Goal: Task Accomplishment & Management: Manage account settings

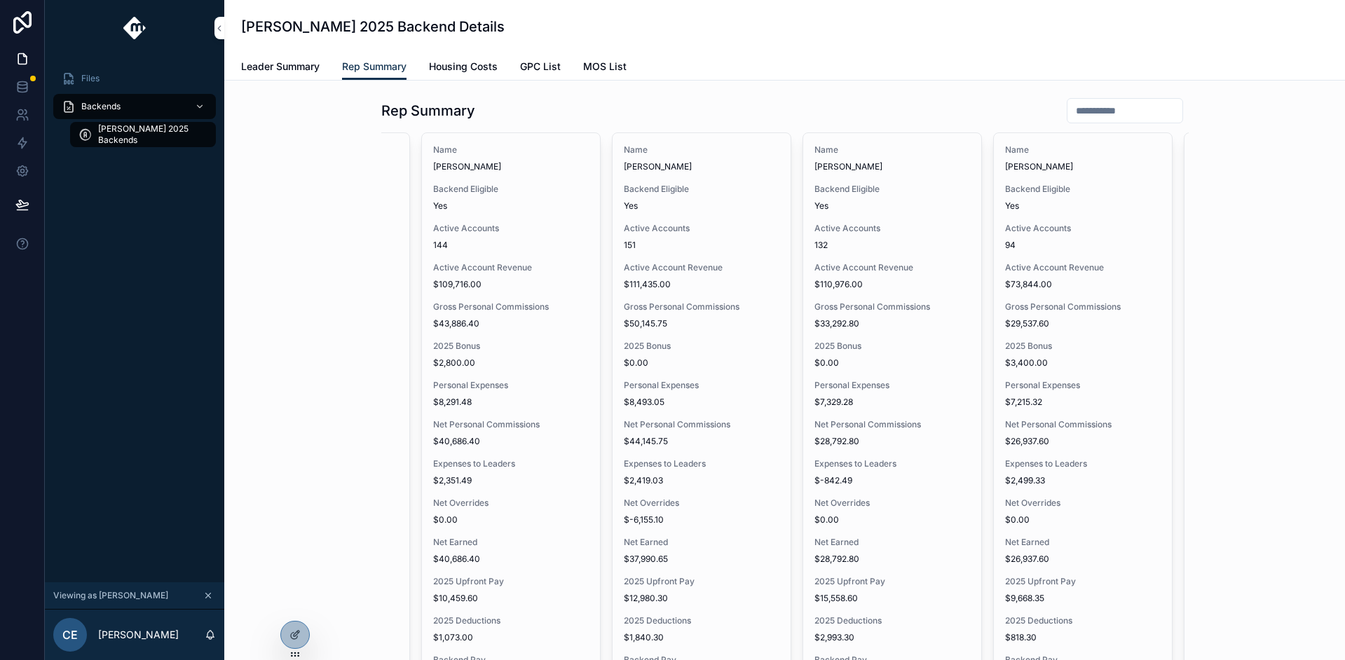
scroll to position [0, 428]
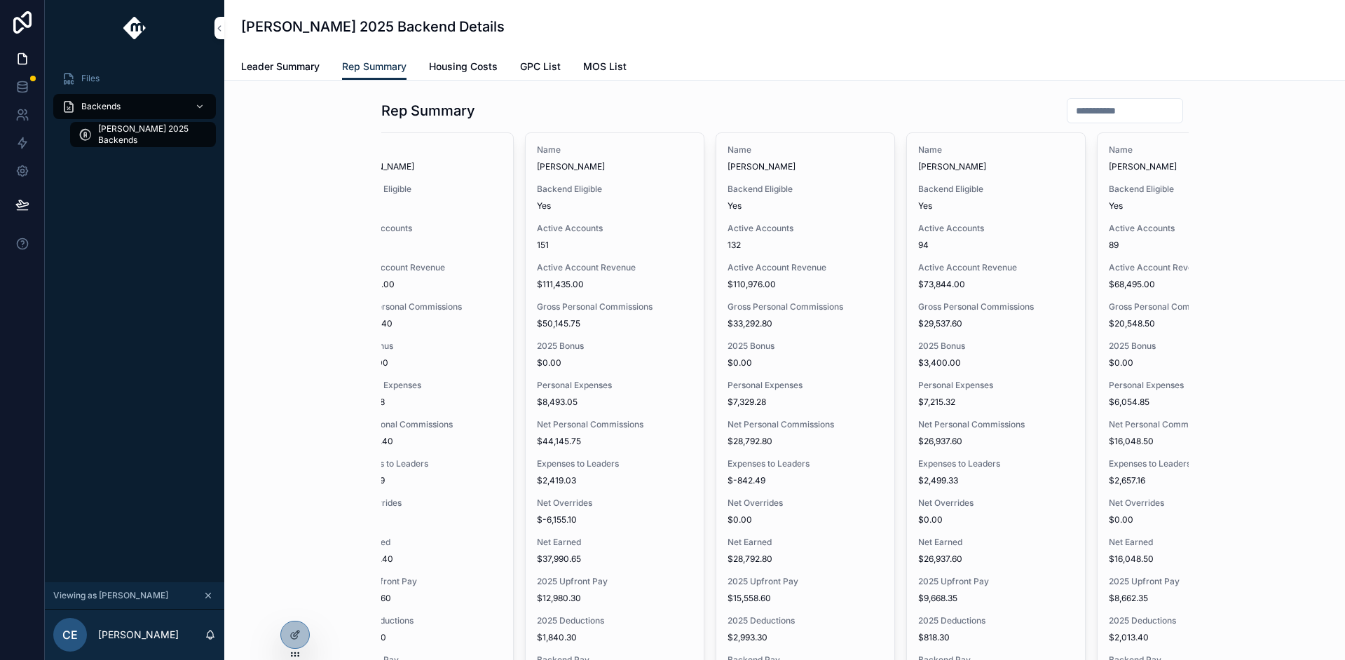
click at [281, 67] on span "Leader Summary" at bounding box center [280, 67] width 79 height 14
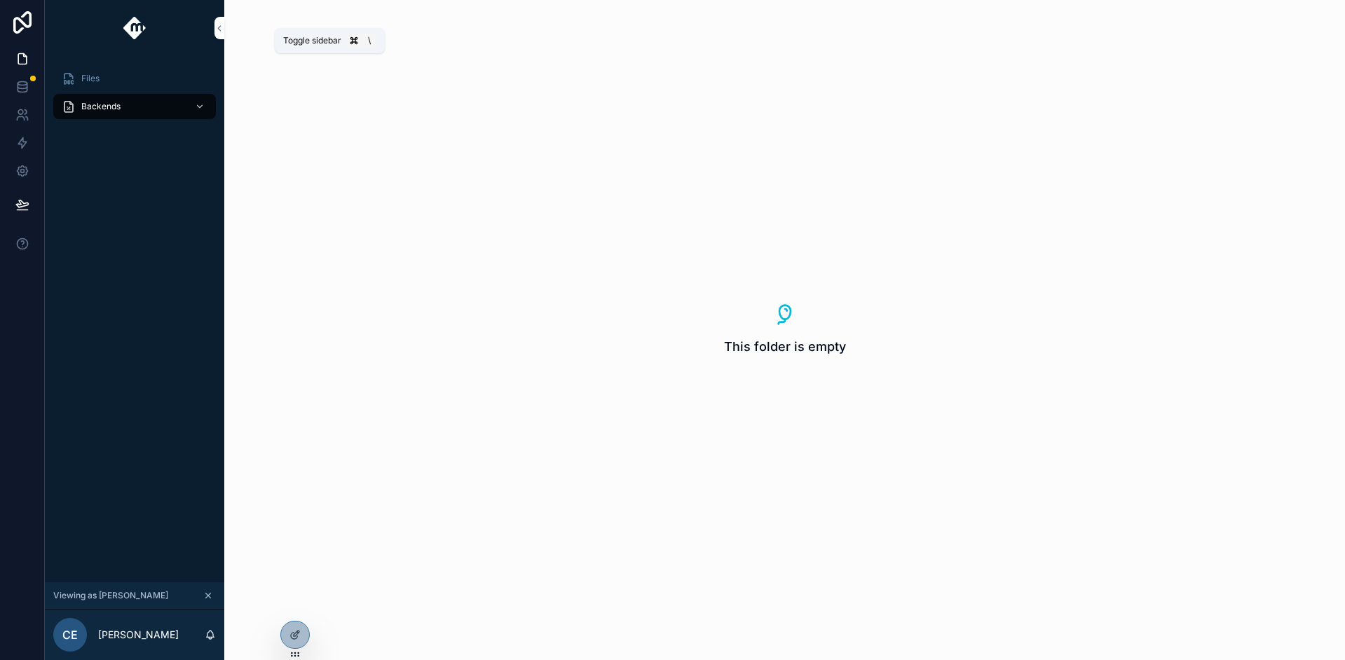
click at [223, 25] on icon "scrollable content" at bounding box center [220, 28] width 10 height 11
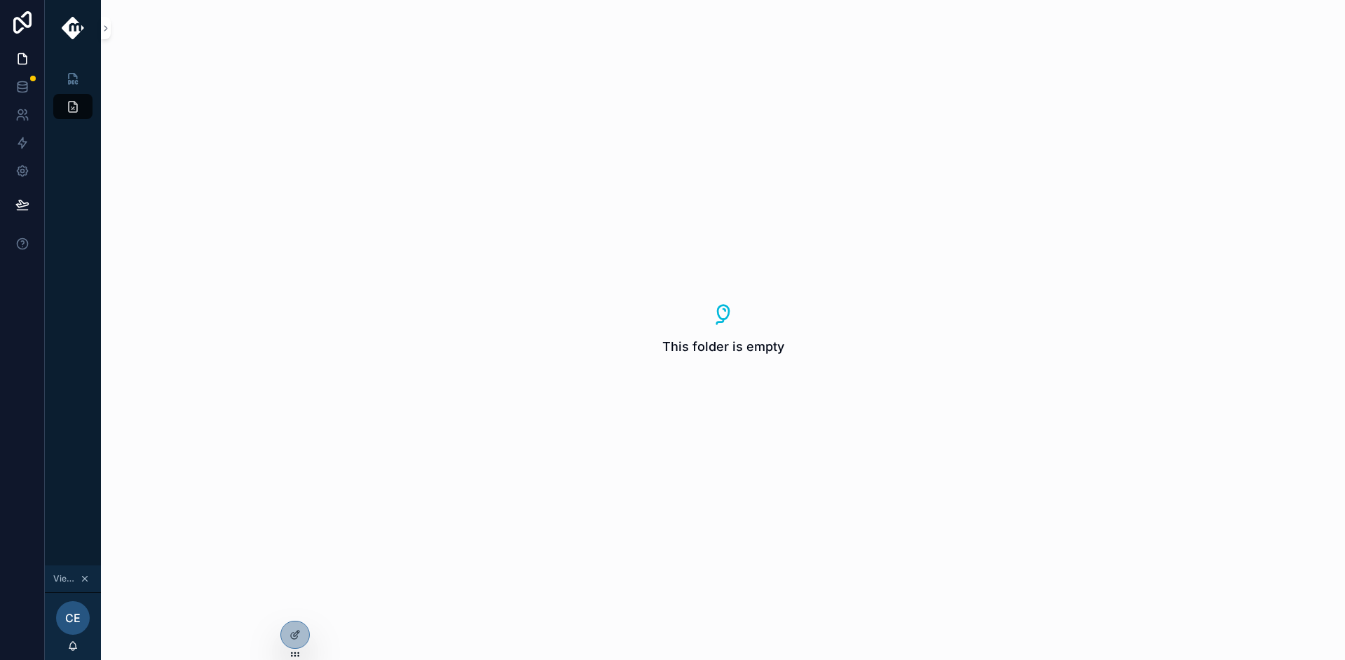
click at [90, 576] on button "scrollable content" at bounding box center [84, 578] width 15 height 15
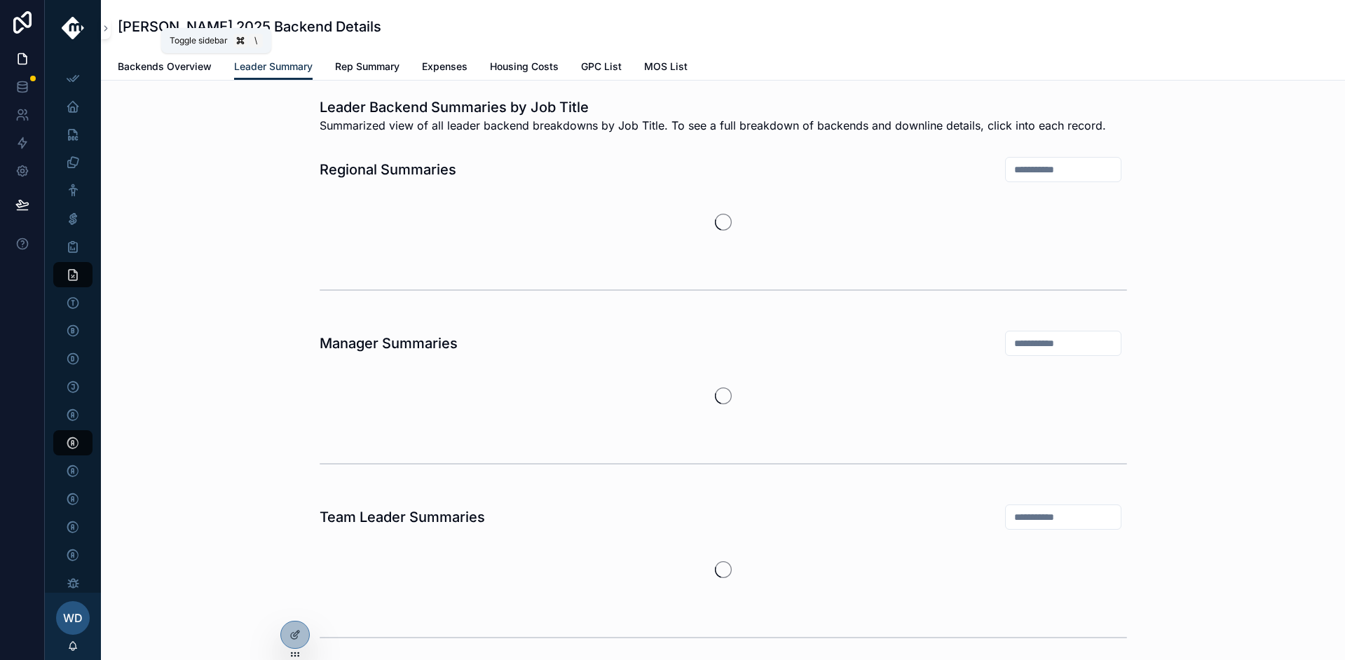
click at [109, 27] on icon "scrollable content" at bounding box center [106, 28] width 10 height 11
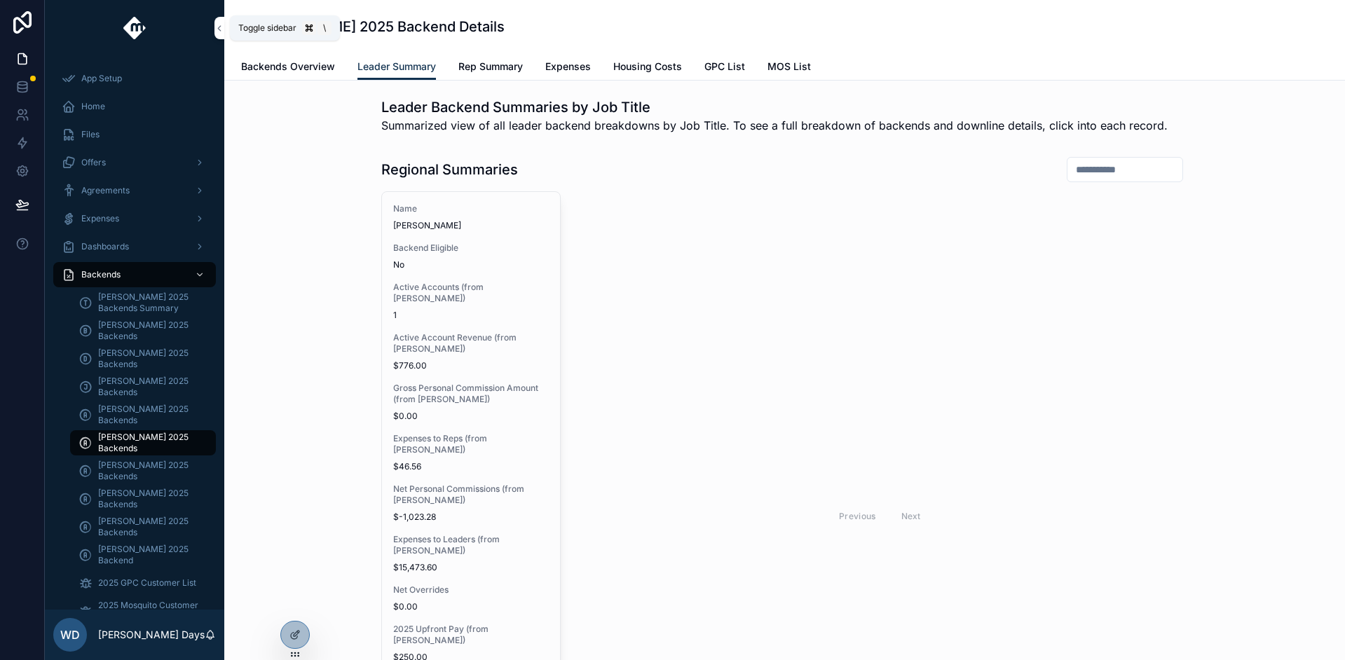
click at [217, 27] on icon "scrollable content" at bounding box center [220, 28] width 10 height 11
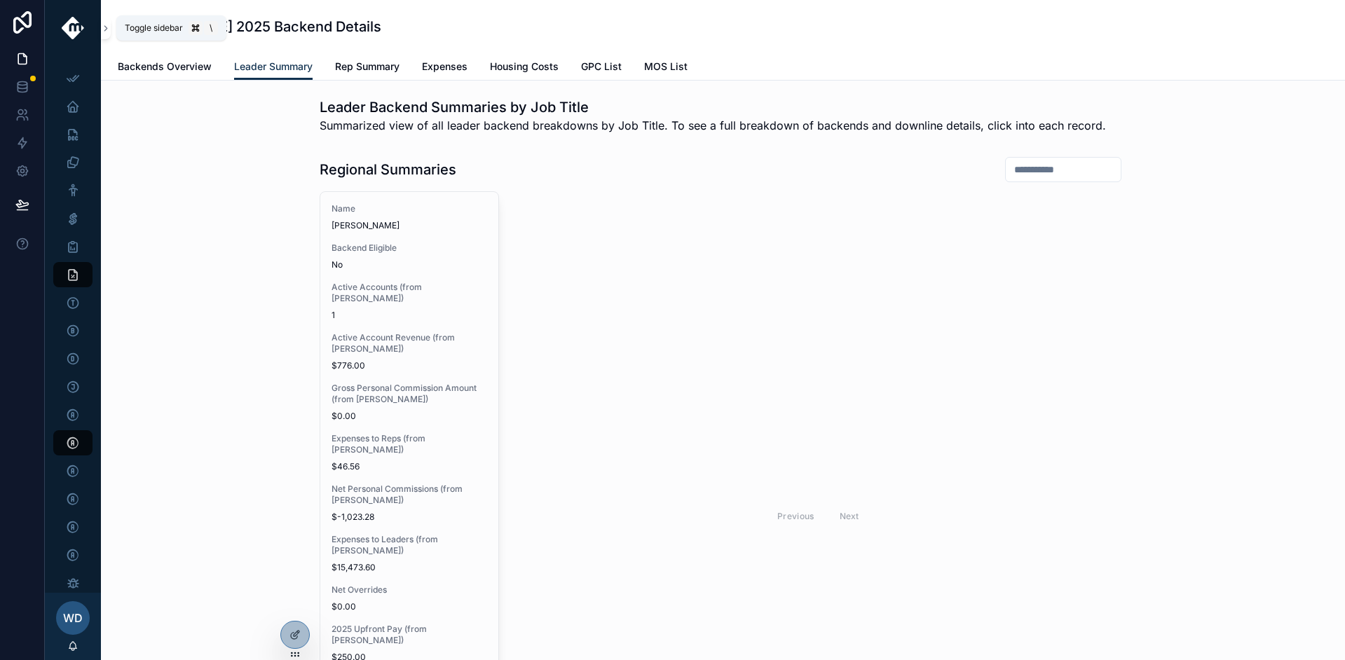
click at [109, 33] on icon "scrollable content" at bounding box center [106, 28] width 10 height 11
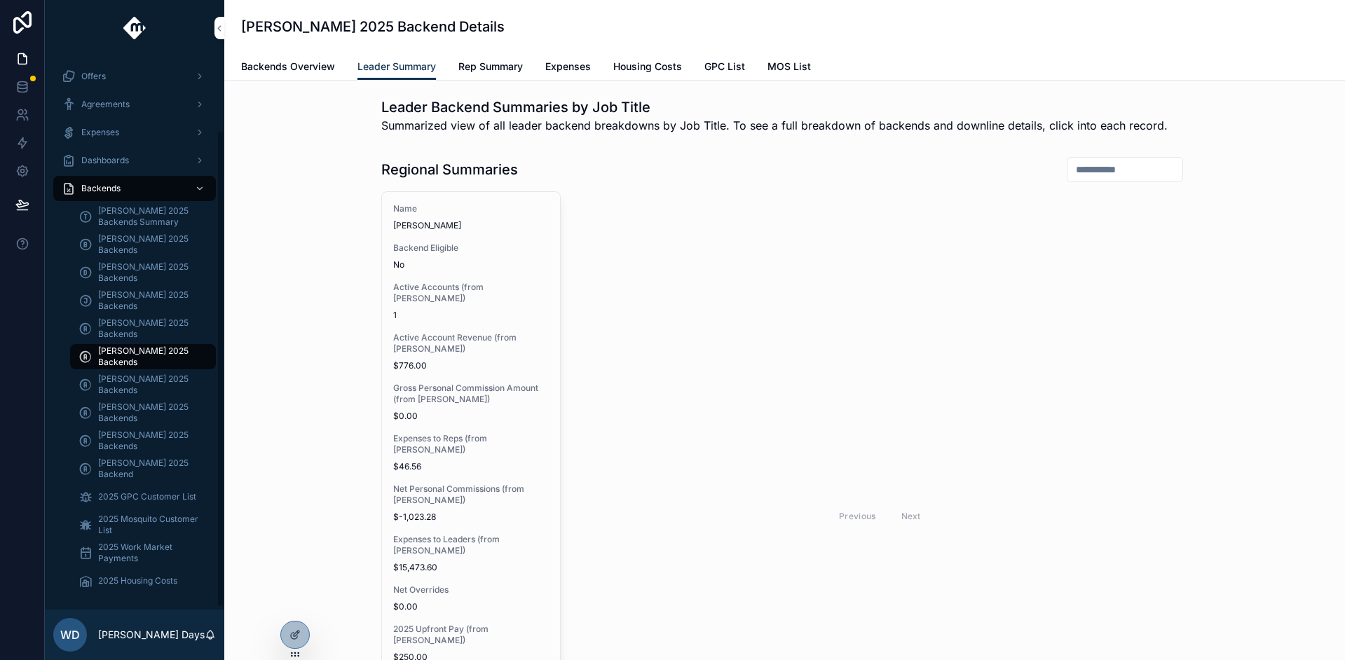
scroll to position [88, 0]
click at [115, 222] on span "[PERSON_NAME] 2025 Backends Summary" at bounding box center [150, 214] width 104 height 22
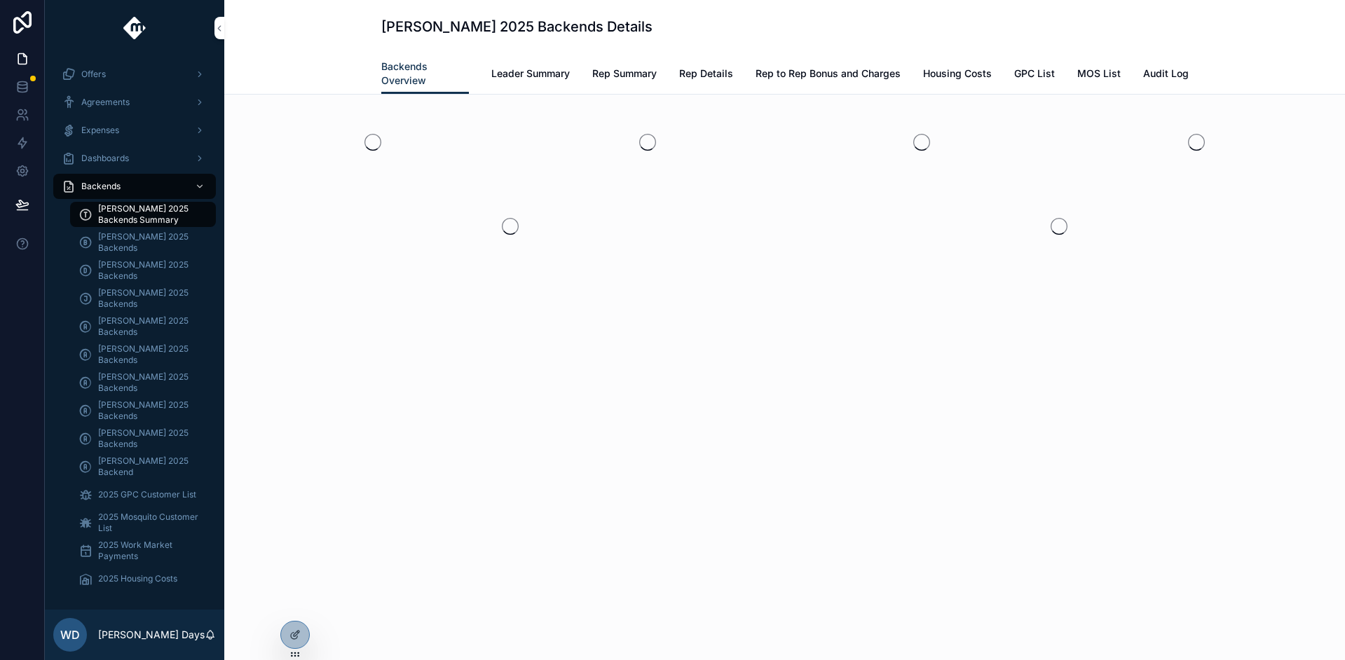
click at [311, 636] on div "Tanner Boren 2025 Backends Details Backends Overview Backends Overview Leader S…" at bounding box center [784, 330] width 1121 height 660
click at [297, 639] on icon at bounding box center [294, 636] width 6 height 6
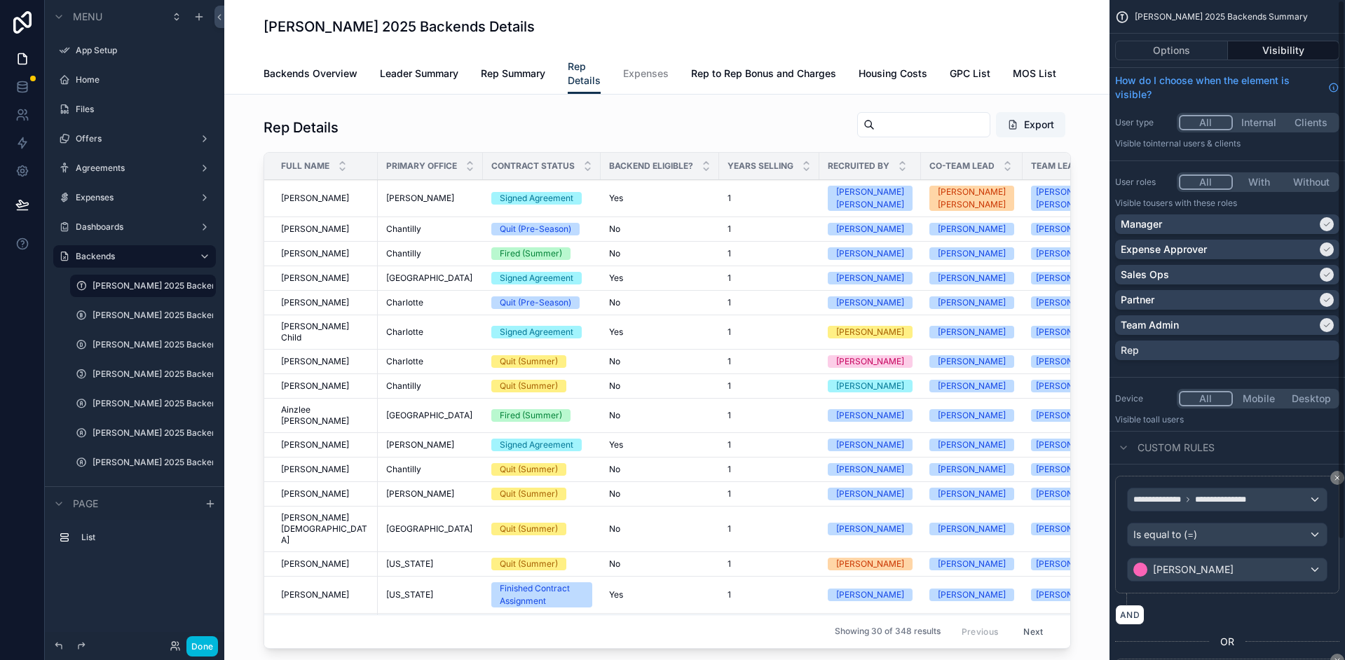
click at [401, 75] on span "Leader Summary" at bounding box center [419, 74] width 79 height 14
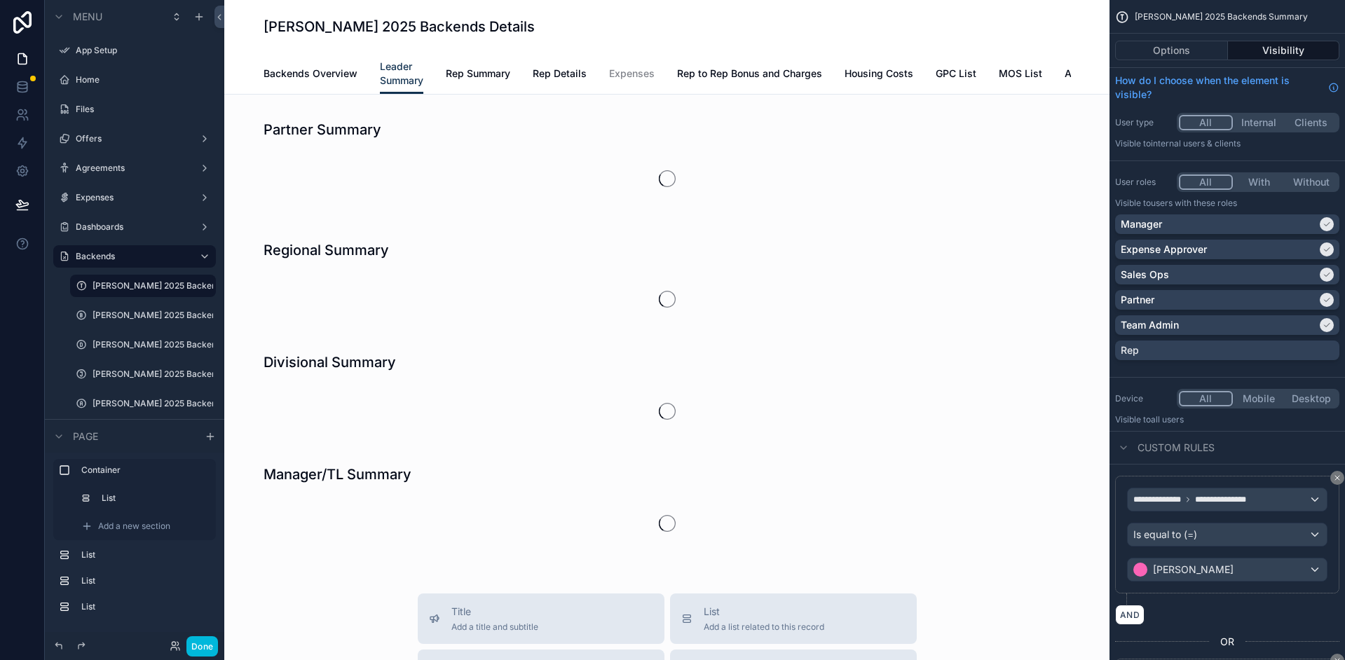
click at [402, 75] on span "Leader Summary" at bounding box center [401, 74] width 43 height 28
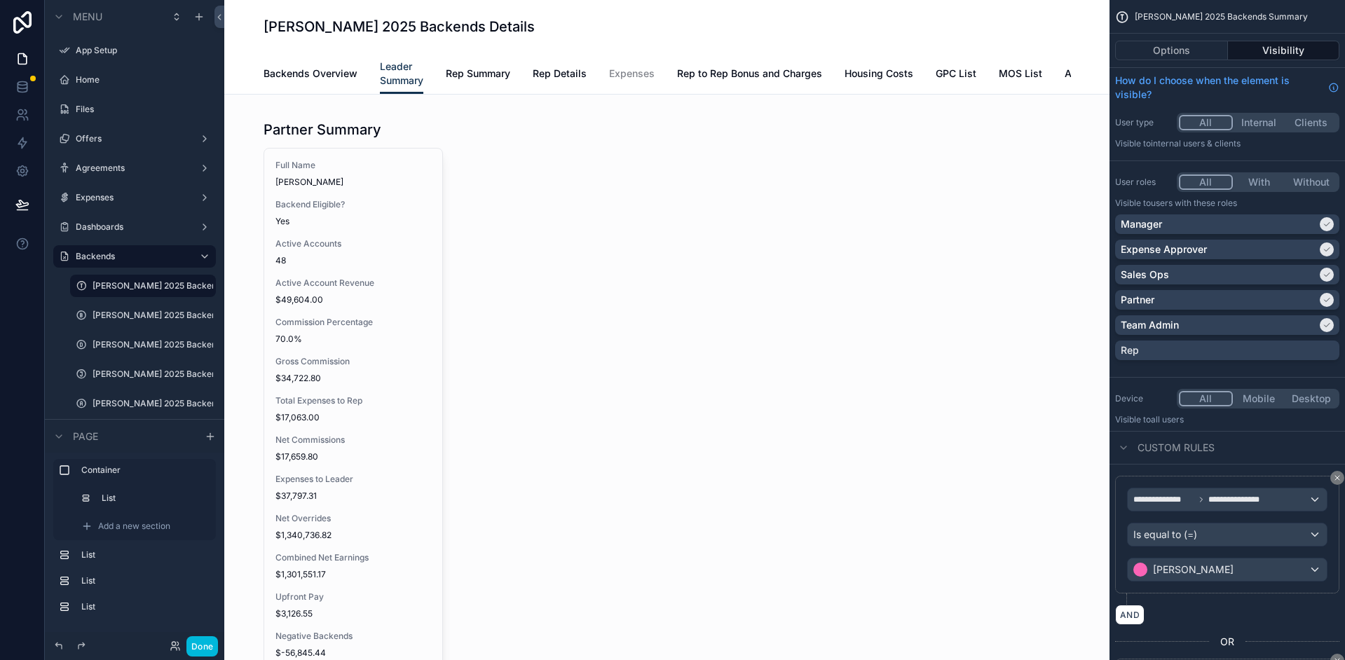
click at [379, 262] on div "scrollable content" at bounding box center [667, 458] width 863 height 705
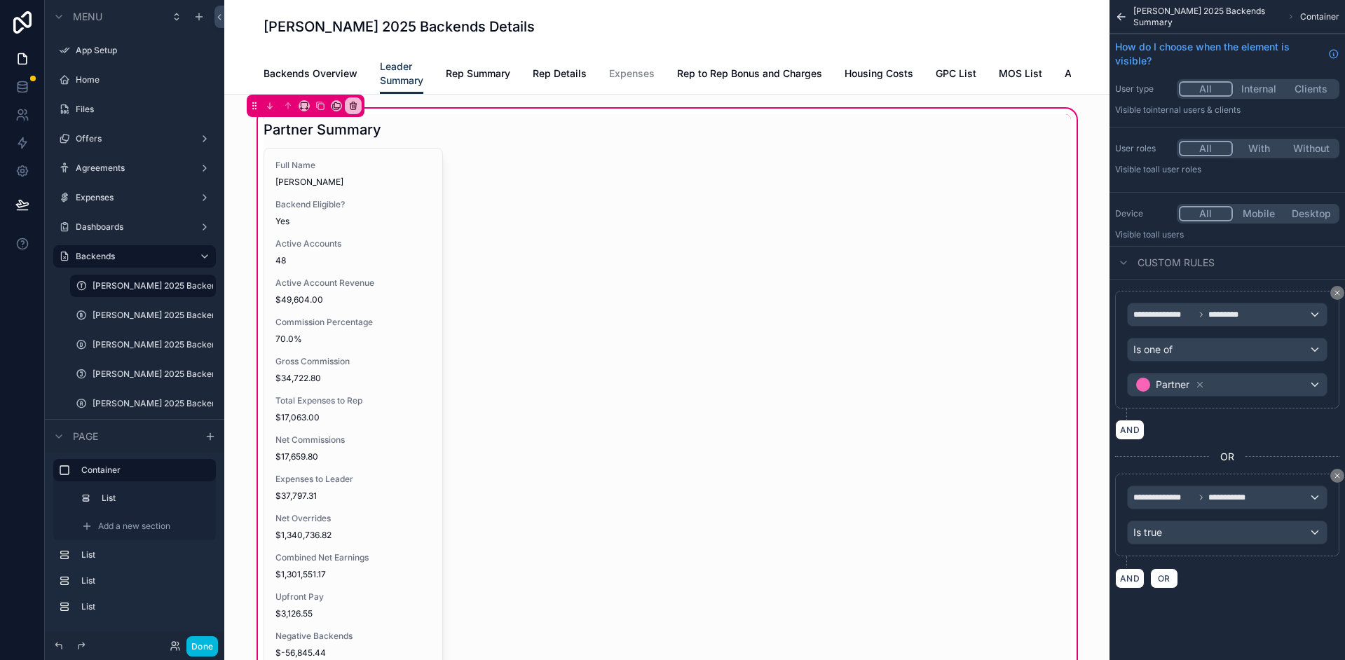
click at [377, 237] on div "scrollable content" at bounding box center [667, 458] width 824 height 688
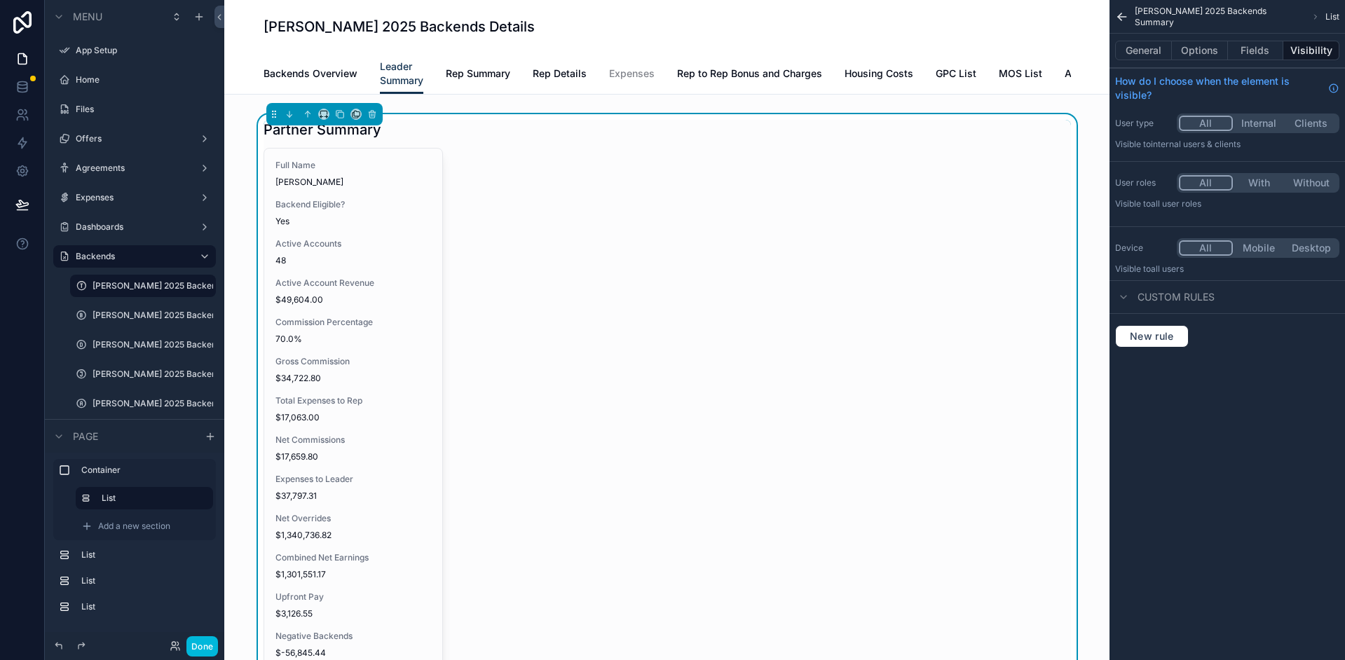
click at [1136, 57] on button "General" at bounding box center [1143, 51] width 57 height 20
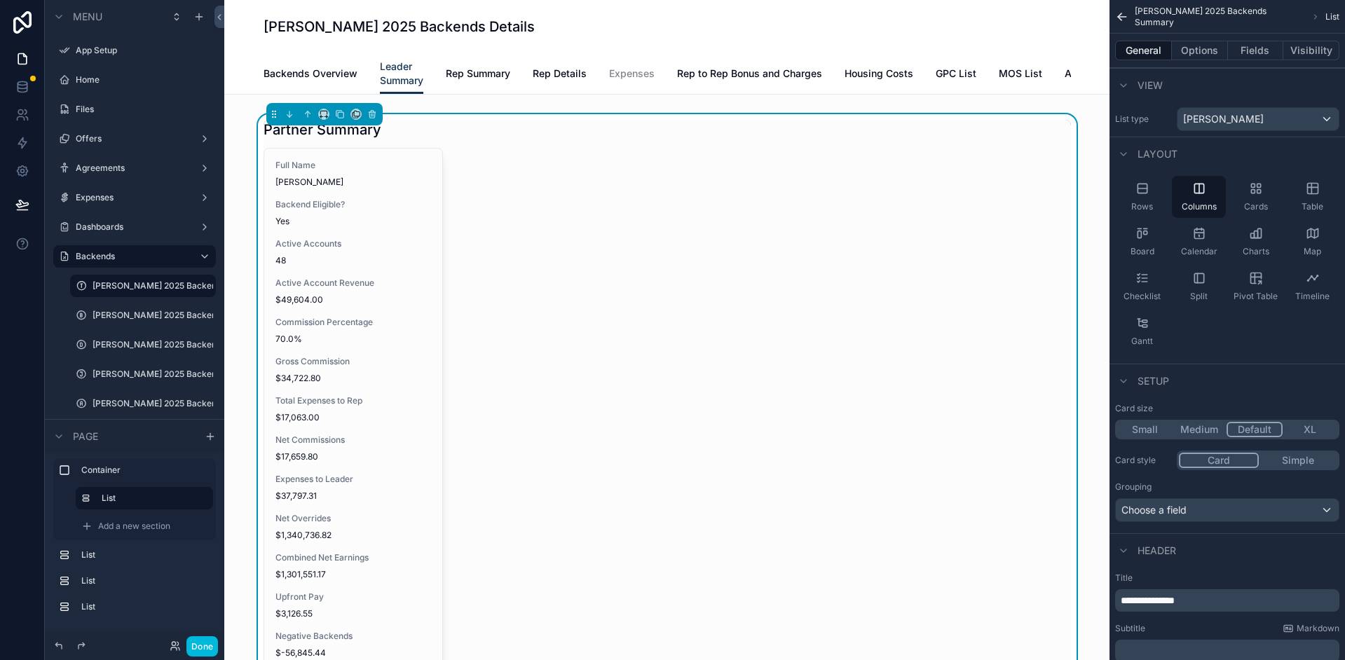
click at [1192, 49] on button "Options" at bounding box center [1200, 51] width 56 height 20
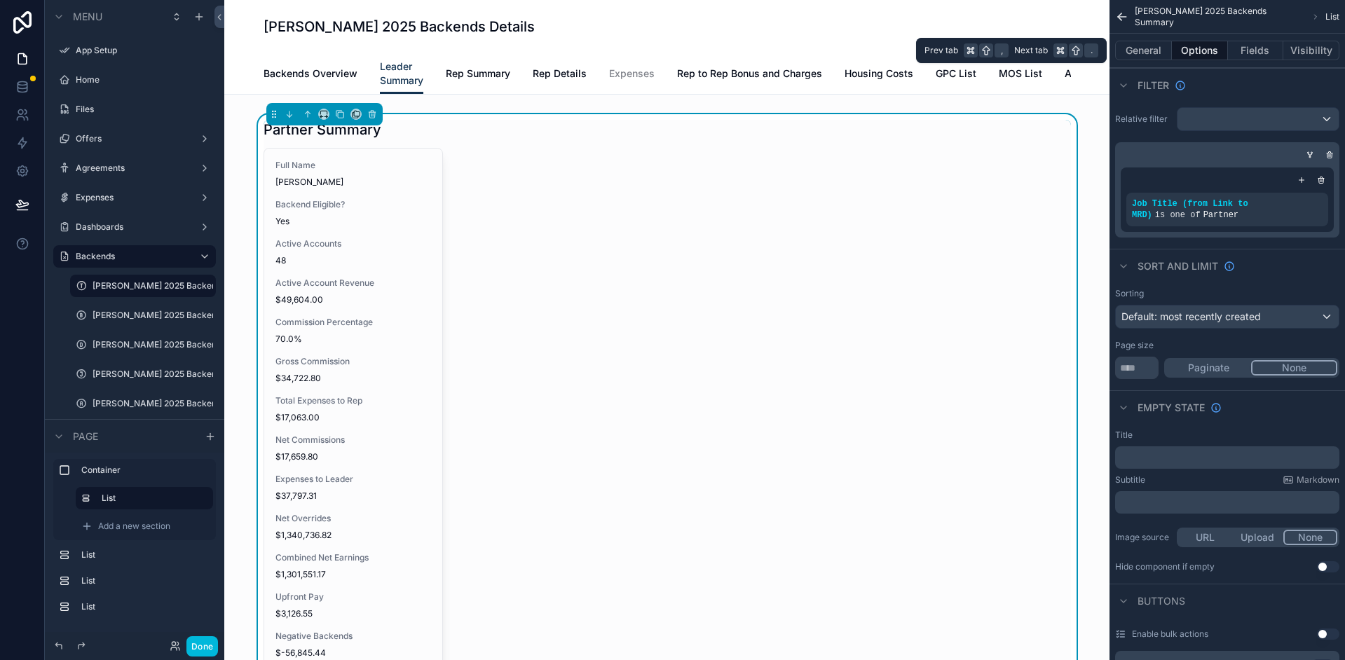
click at [1145, 46] on button "General" at bounding box center [1143, 51] width 57 height 20
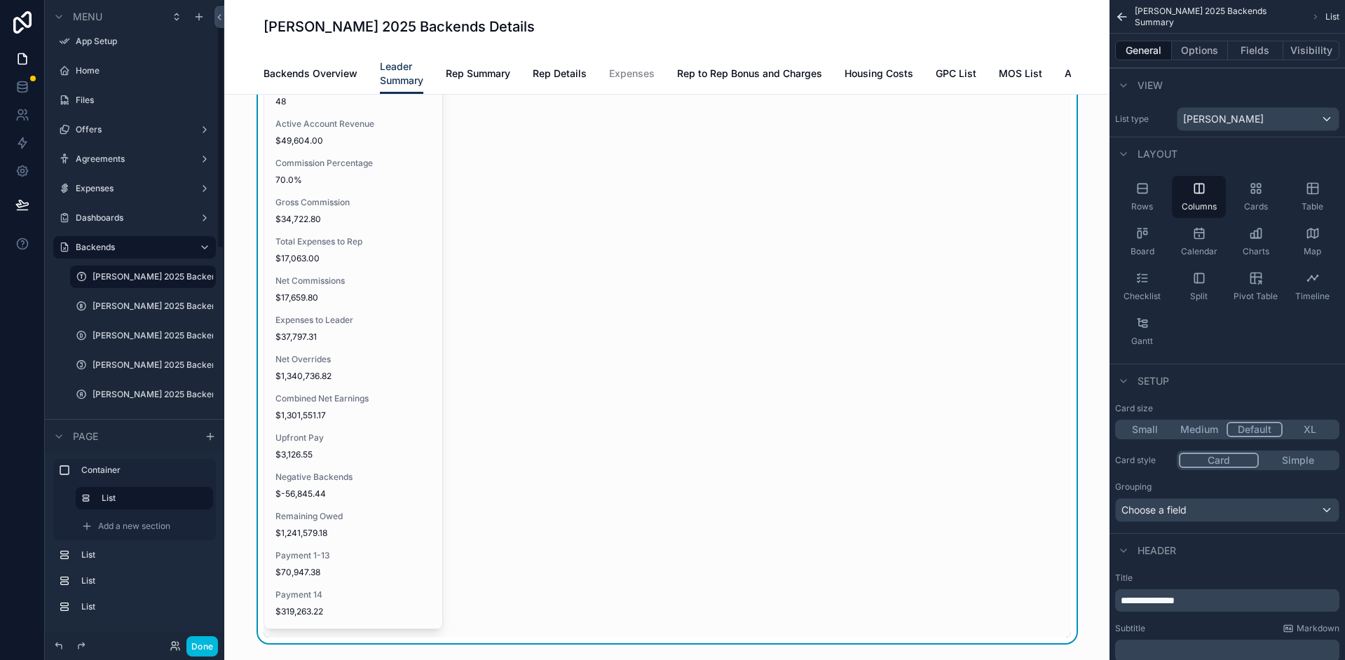
scroll to position [8, 0]
click at [23, 59] on icon at bounding box center [22, 59] width 14 height 14
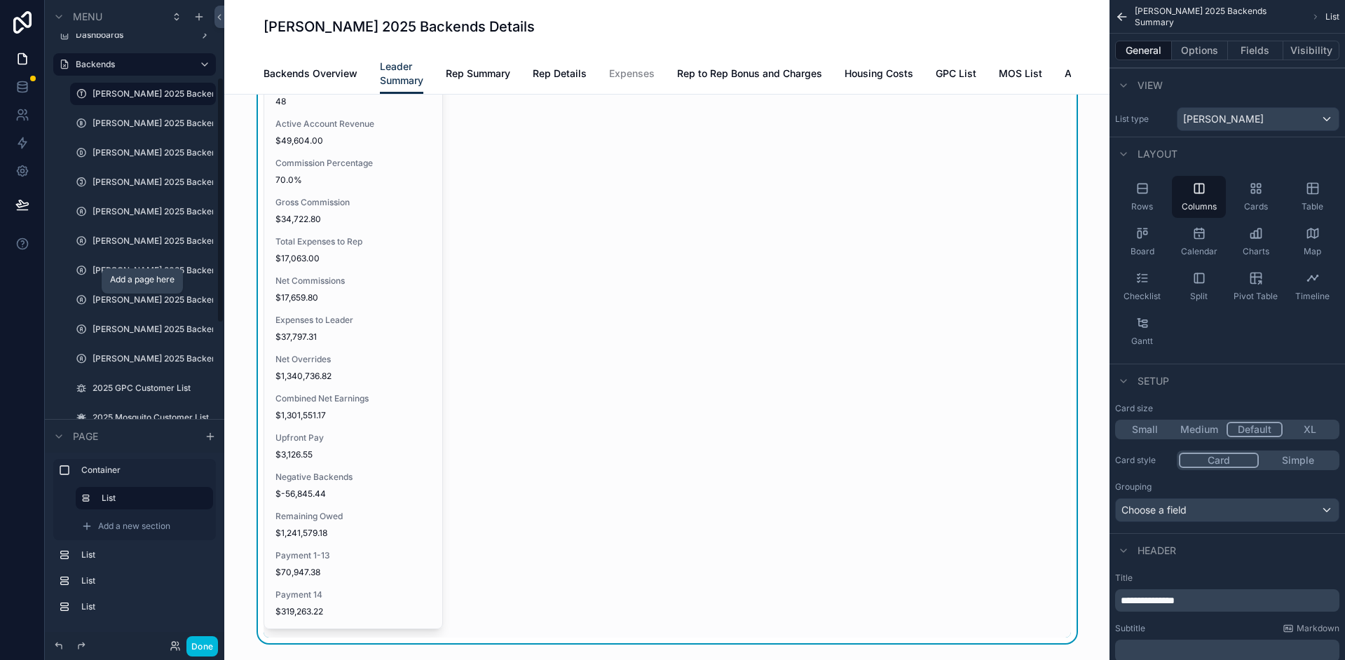
scroll to position [188, 0]
click at [130, 362] on label "[PERSON_NAME] 2025 Backend" at bounding box center [153, 363] width 121 height 11
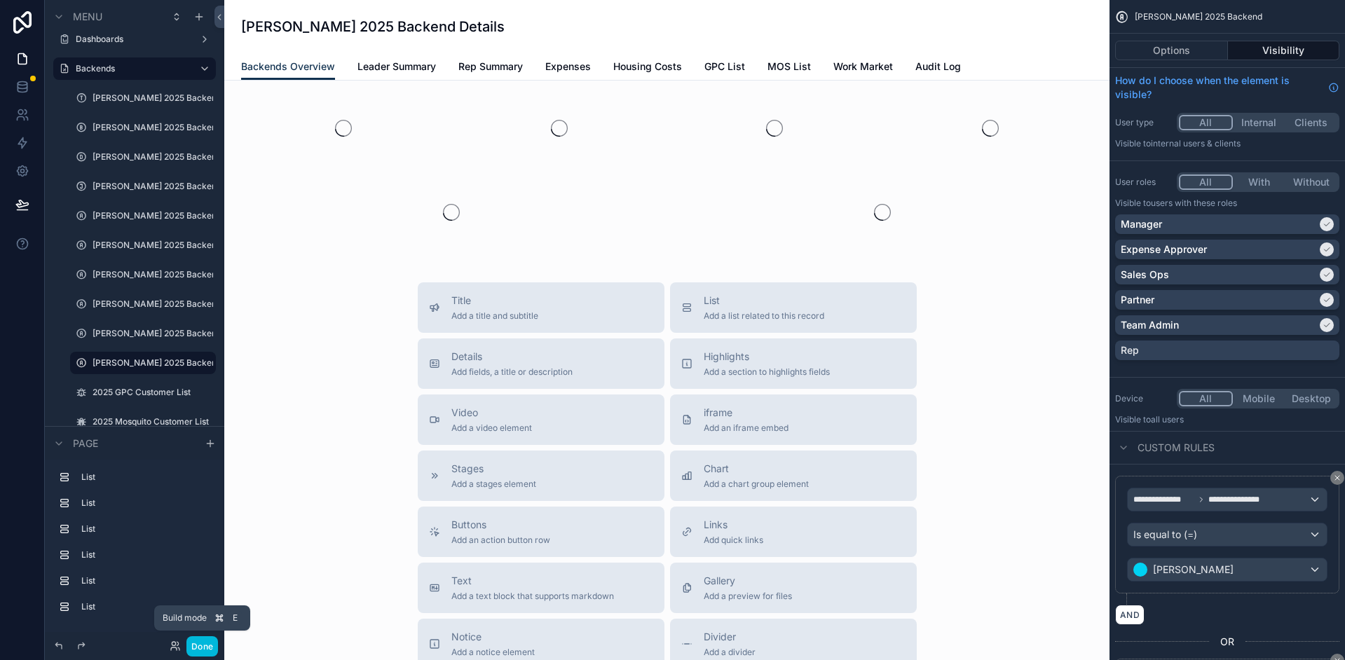
click at [200, 651] on button "Done" at bounding box center [202, 646] width 32 height 20
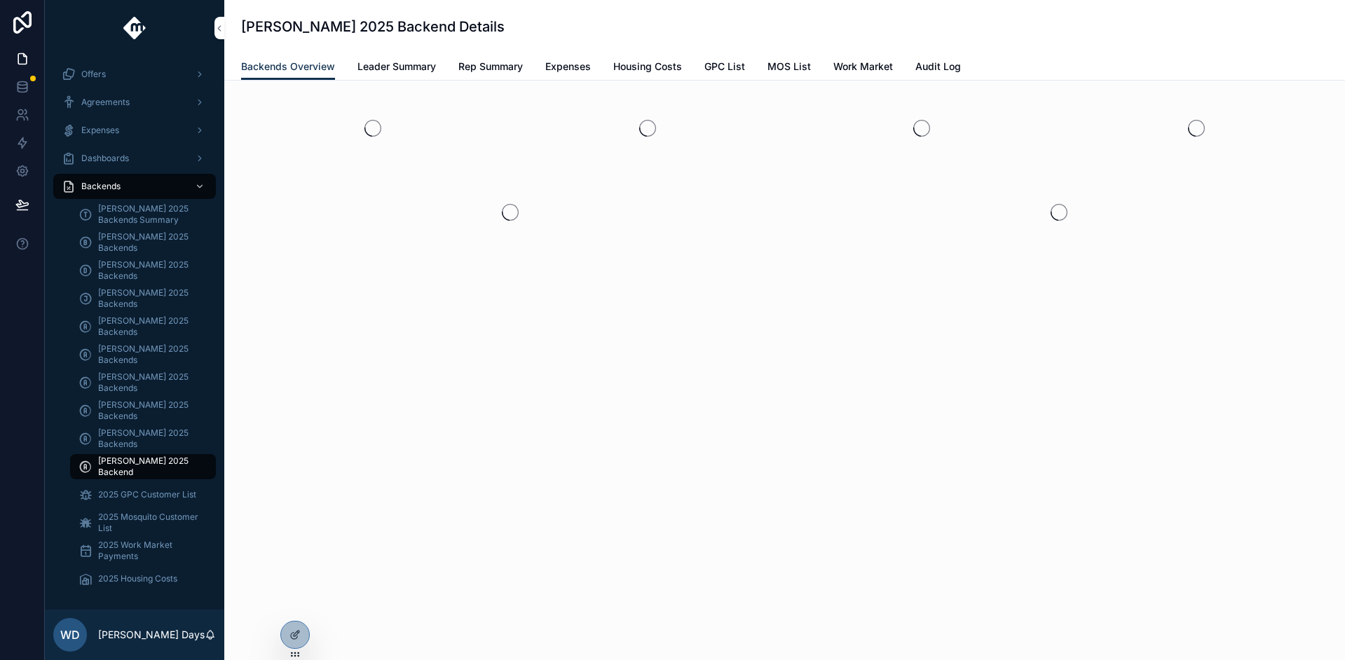
click at [0, 0] on icon at bounding box center [0, 0] width 0 height 0
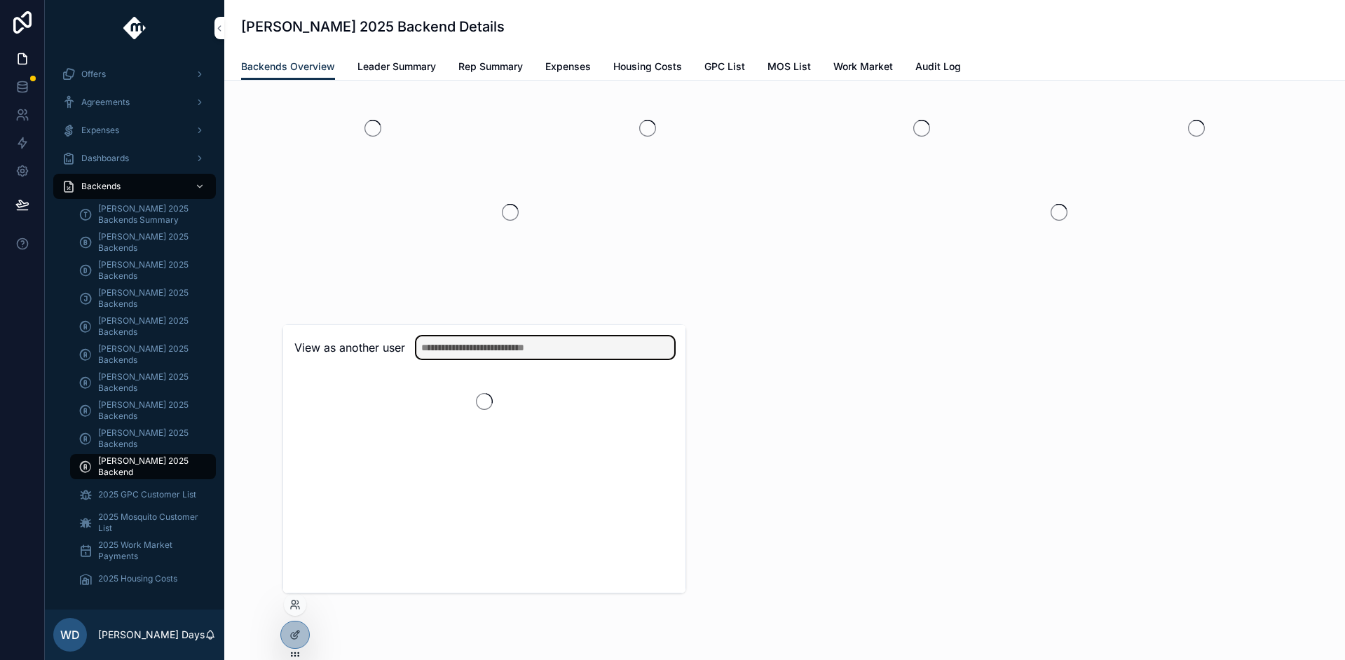
click at [463, 348] on input "text" at bounding box center [545, 347] width 258 height 22
type input "**********"
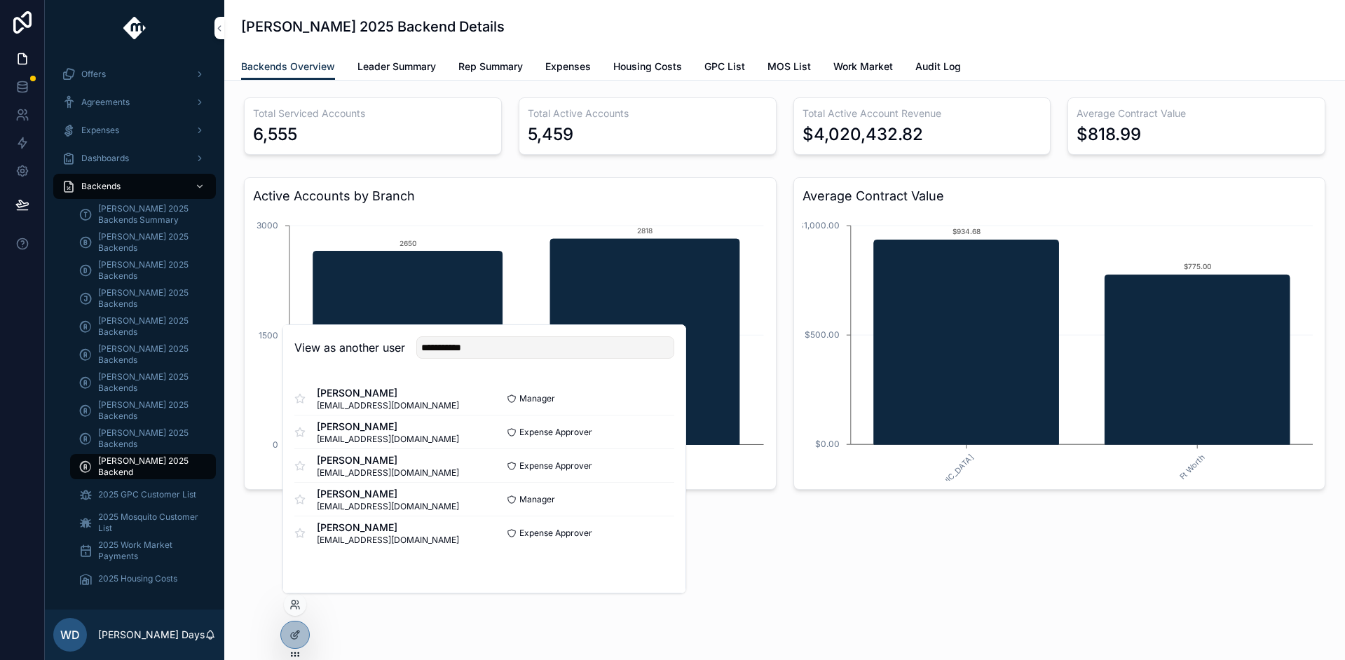
click at [0, 0] on button "Select" at bounding box center [0, 0] width 0 height 0
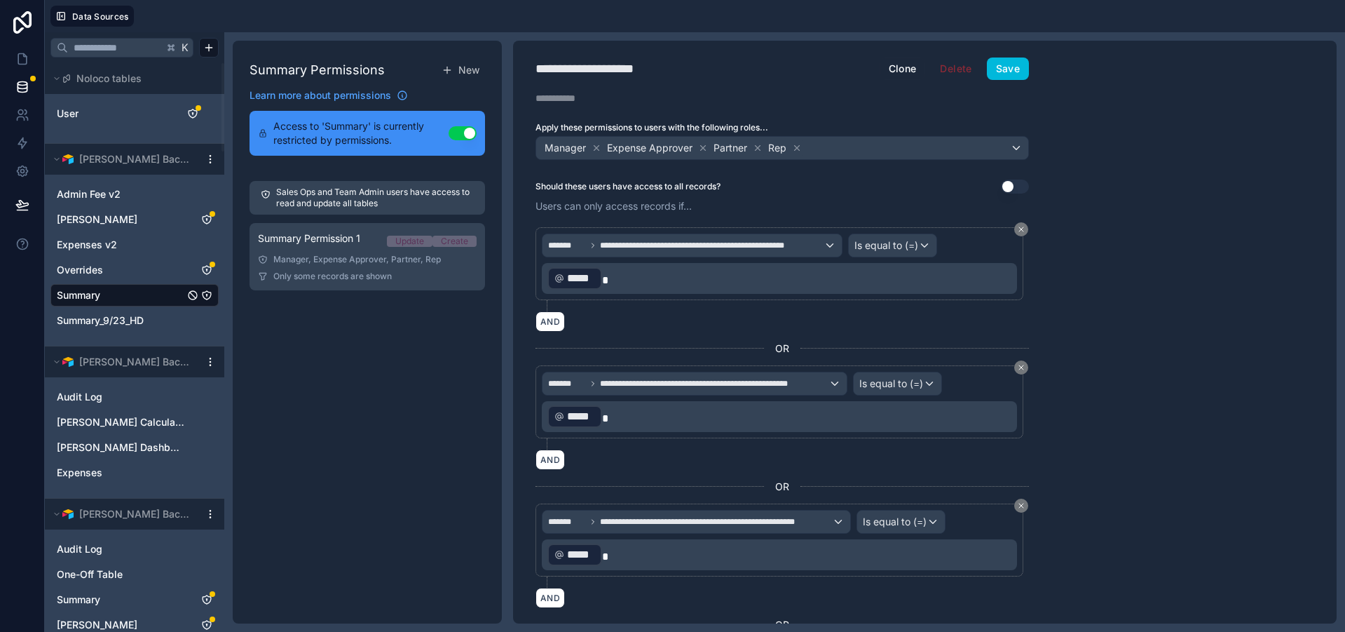
click at [1021, 73] on button "Save" at bounding box center [1008, 68] width 42 height 22
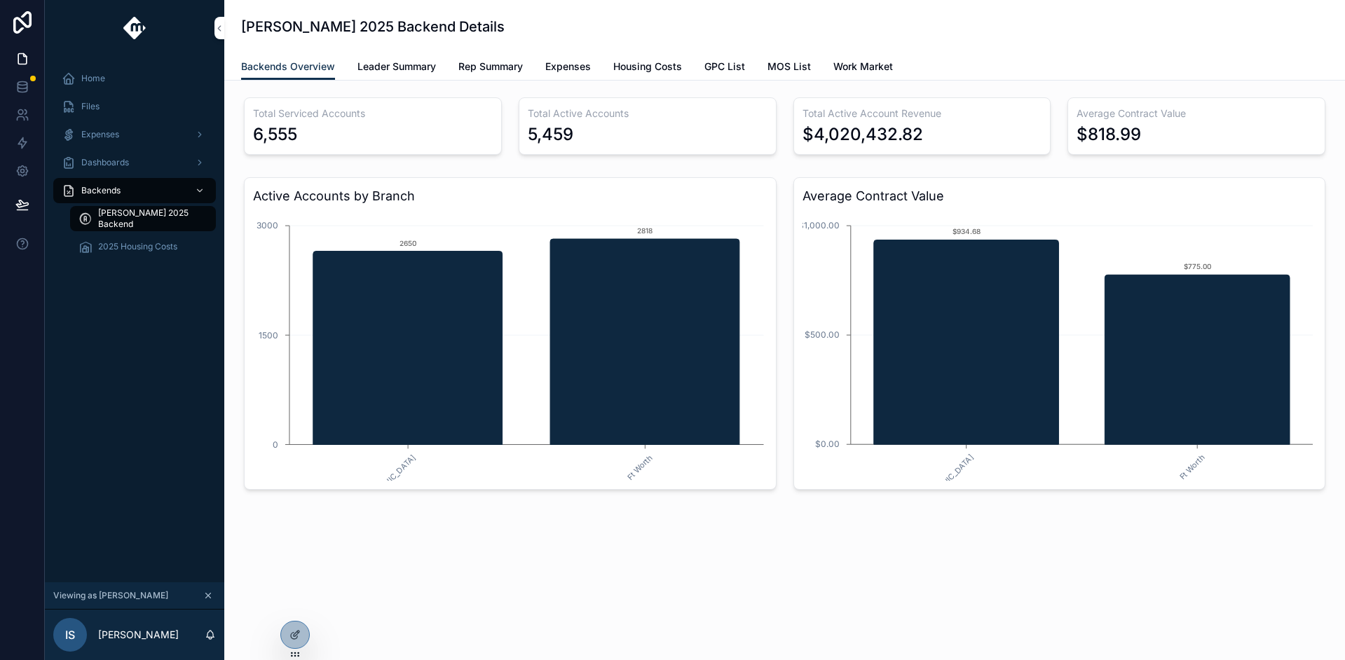
click at [402, 69] on span "Leader Summary" at bounding box center [397, 67] width 79 height 14
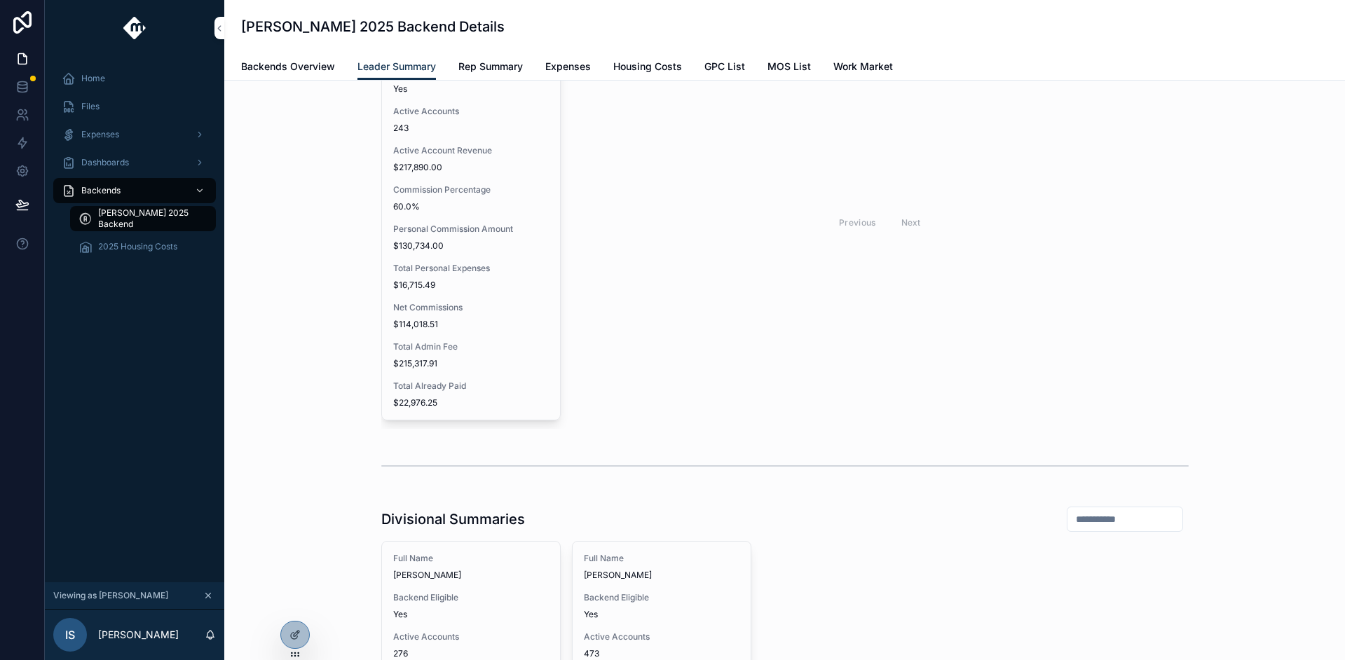
scroll to position [74, 0]
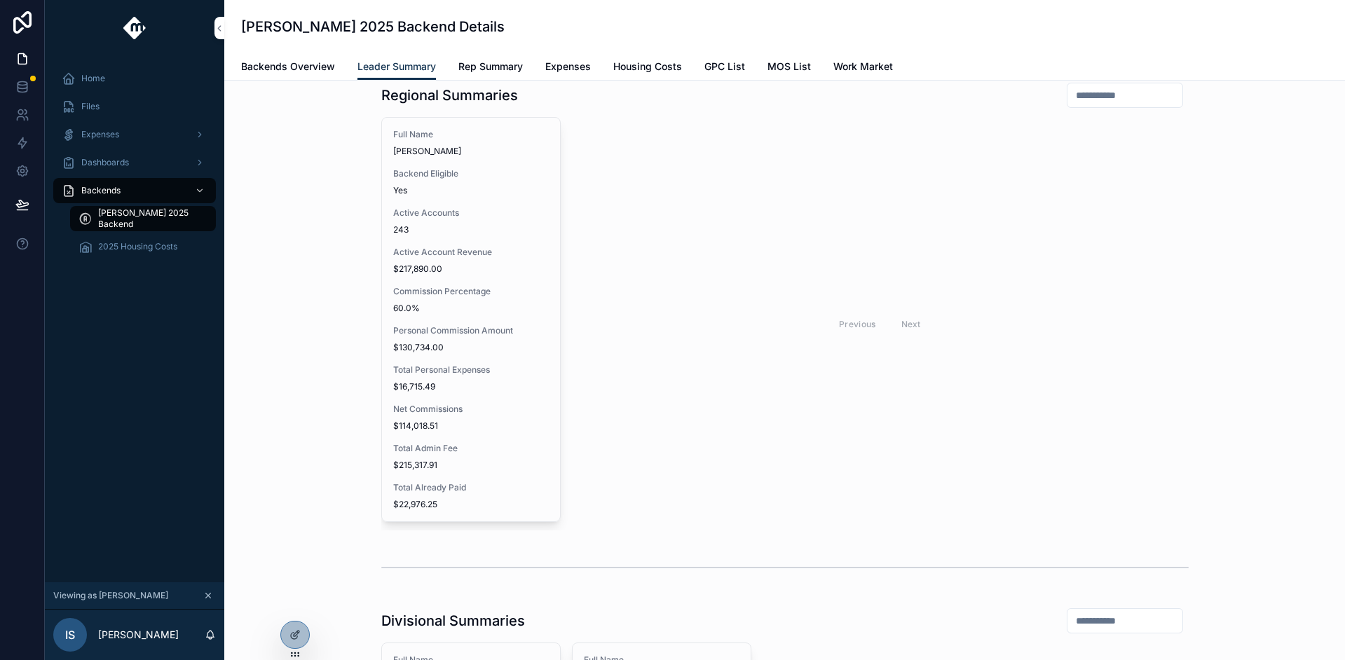
click at [474, 413] on span "Net Commissions" at bounding box center [471, 409] width 156 height 11
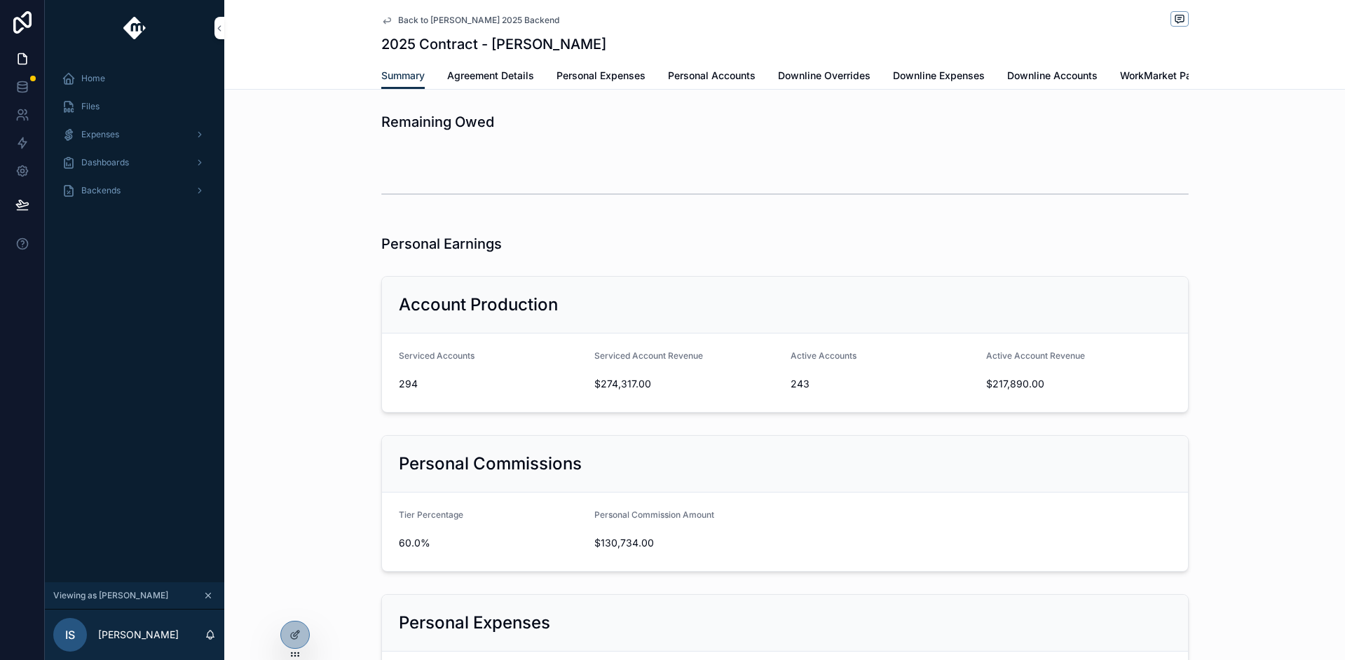
scroll to position [1, 0]
click at [398, 15] on span "Back to [PERSON_NAME] 2025 Backend" at bounding box center [478, 20] width 161 height 11
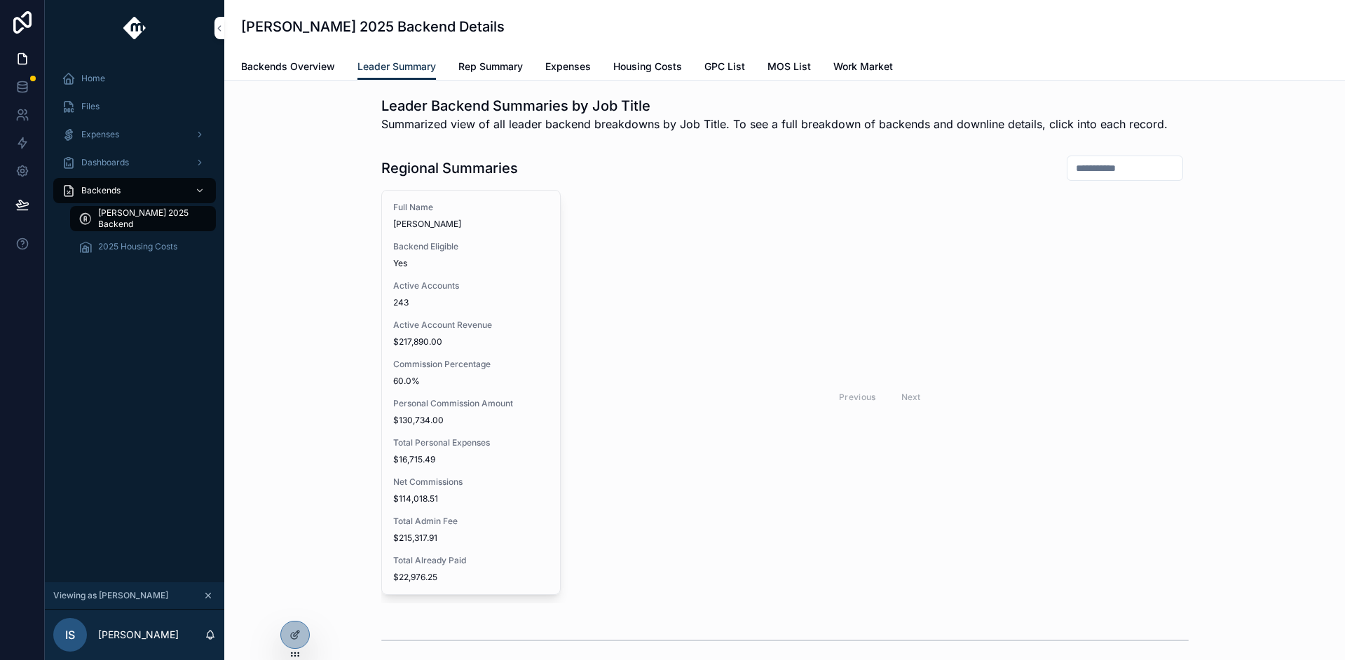
click at [297, 636] on icon at bounding box center [295, 634] width 11 height 11
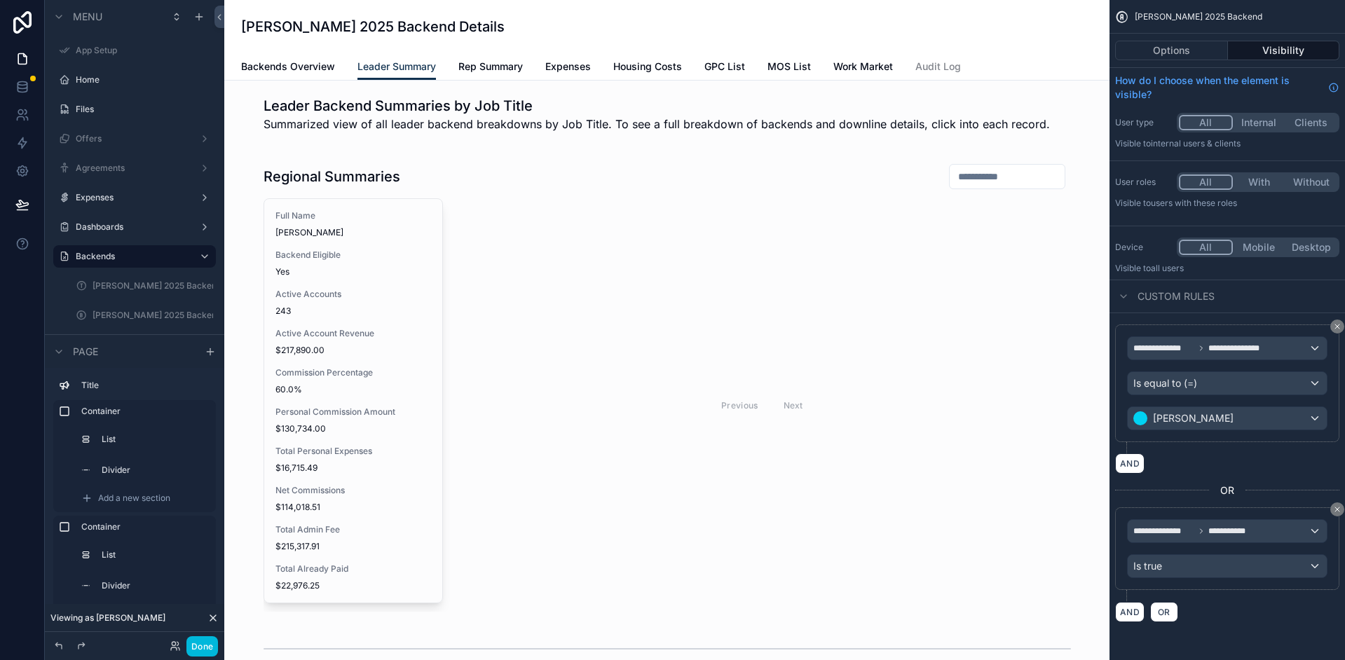
click at [351, 328] on div "scrollable content" at bounding box center [667, 414] width 863 height 531
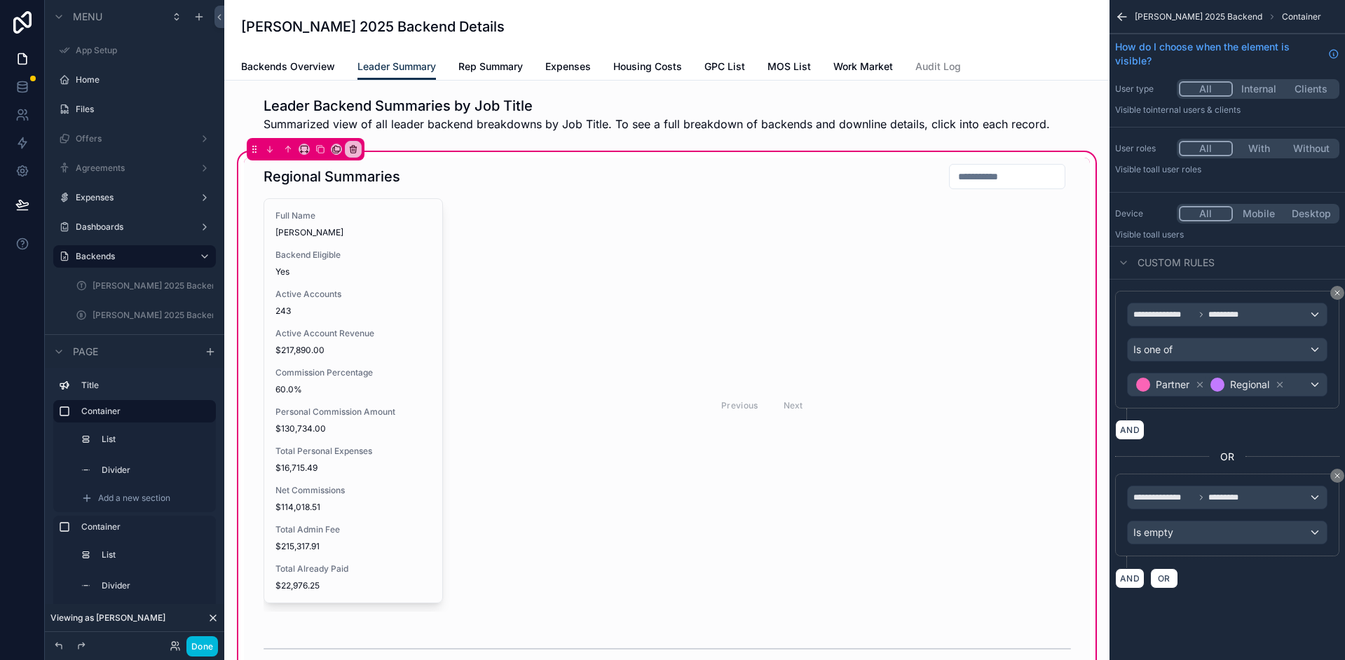
click at [351, 319] on div "scrollable content" at bounding box center [667, 388] width 846 height 460
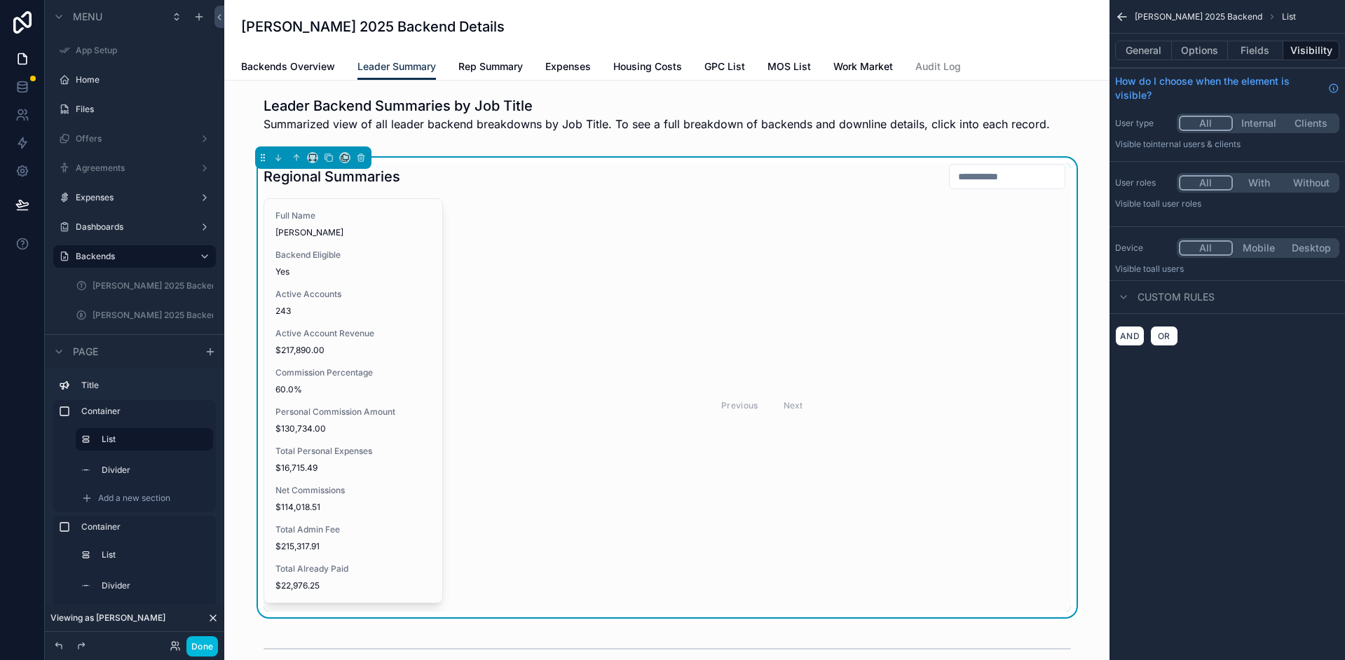
click at [1187, 53] on button "Options" at bounding box center [1200, 51] width 56 height 20
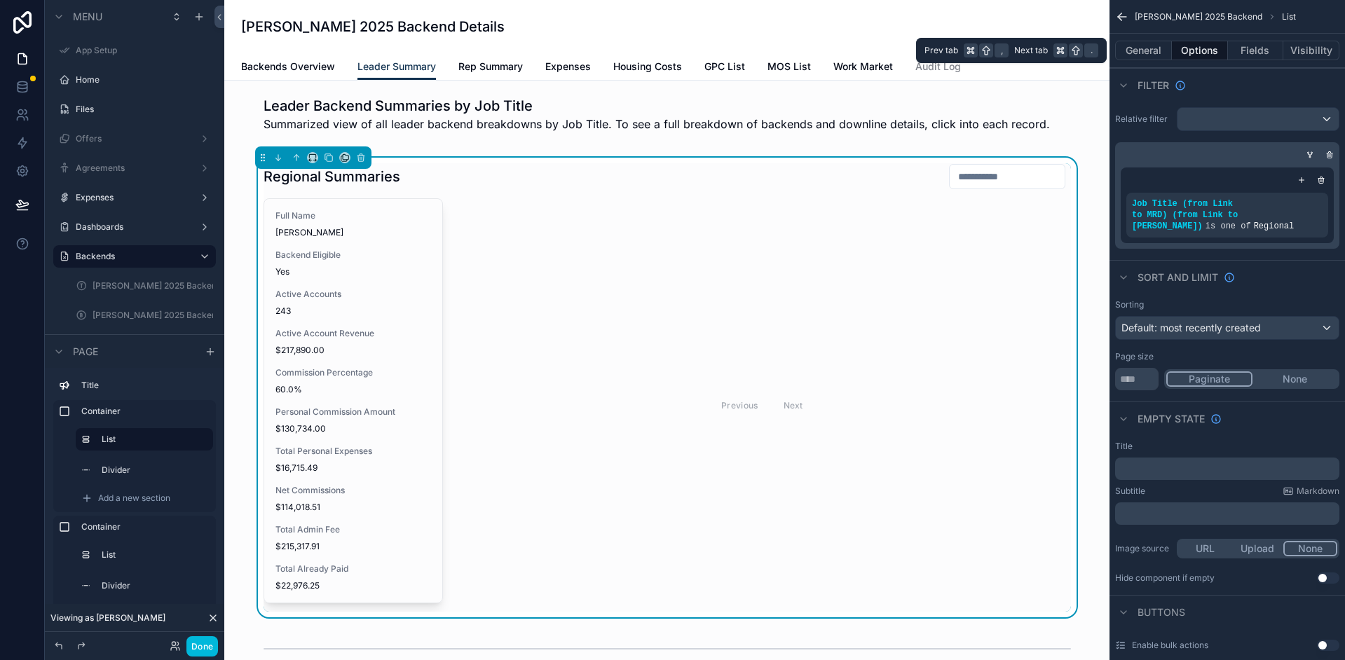
click at [1152, 51] on button "General" at bounding box center [1143, 51] width 57 height 20
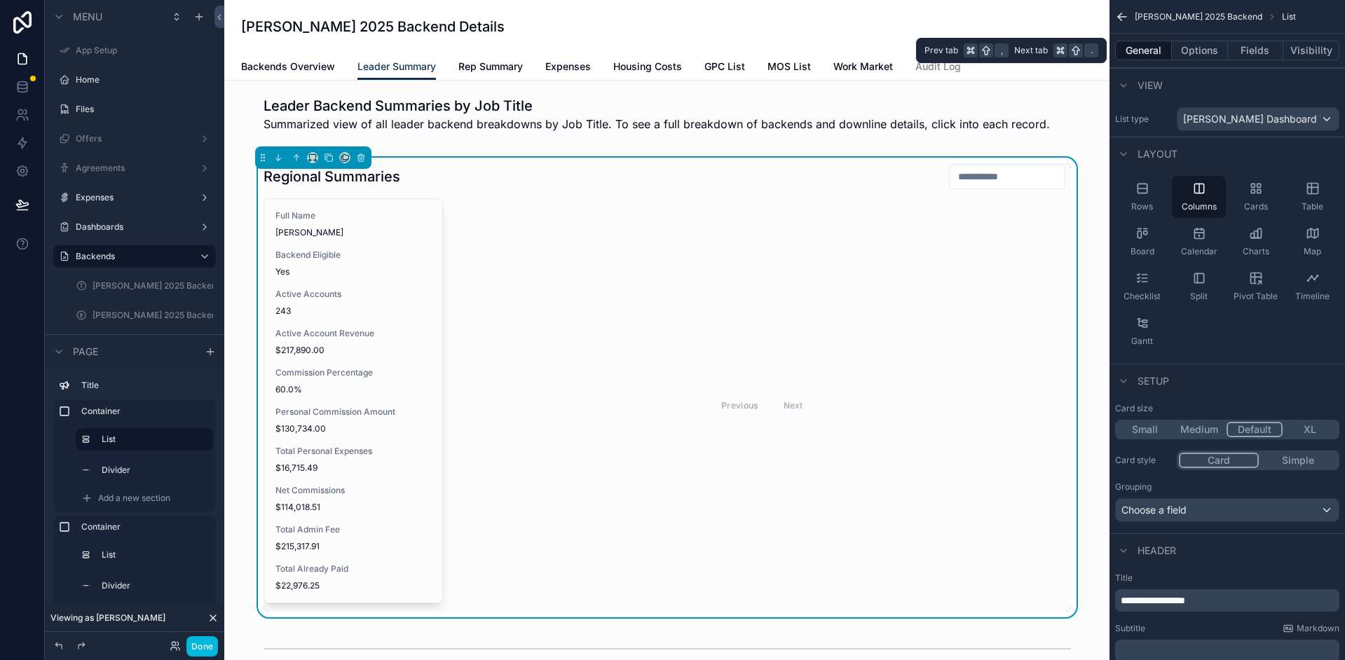
click at [1187, 50] on button "Options" at bounding box center [1200, 51] width 56 height 20
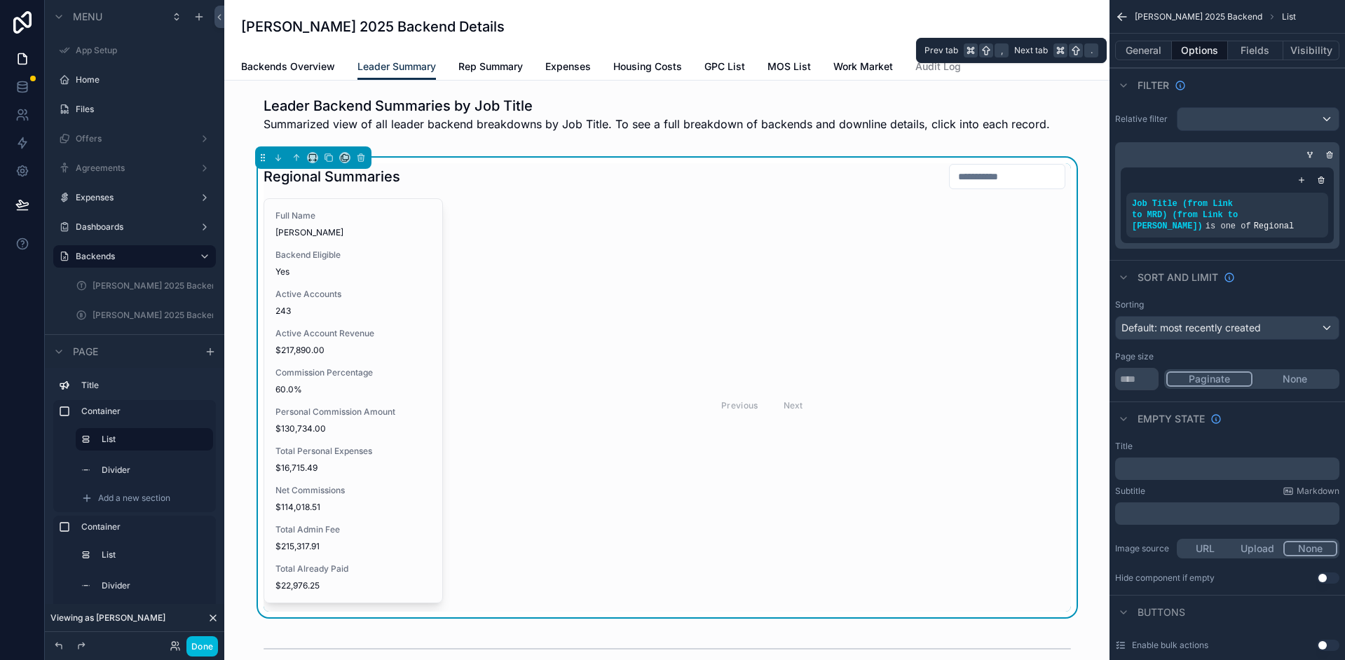
click at [1257, 50] on button "Fields" at bounding box center [1256, 51] width 56 height 20
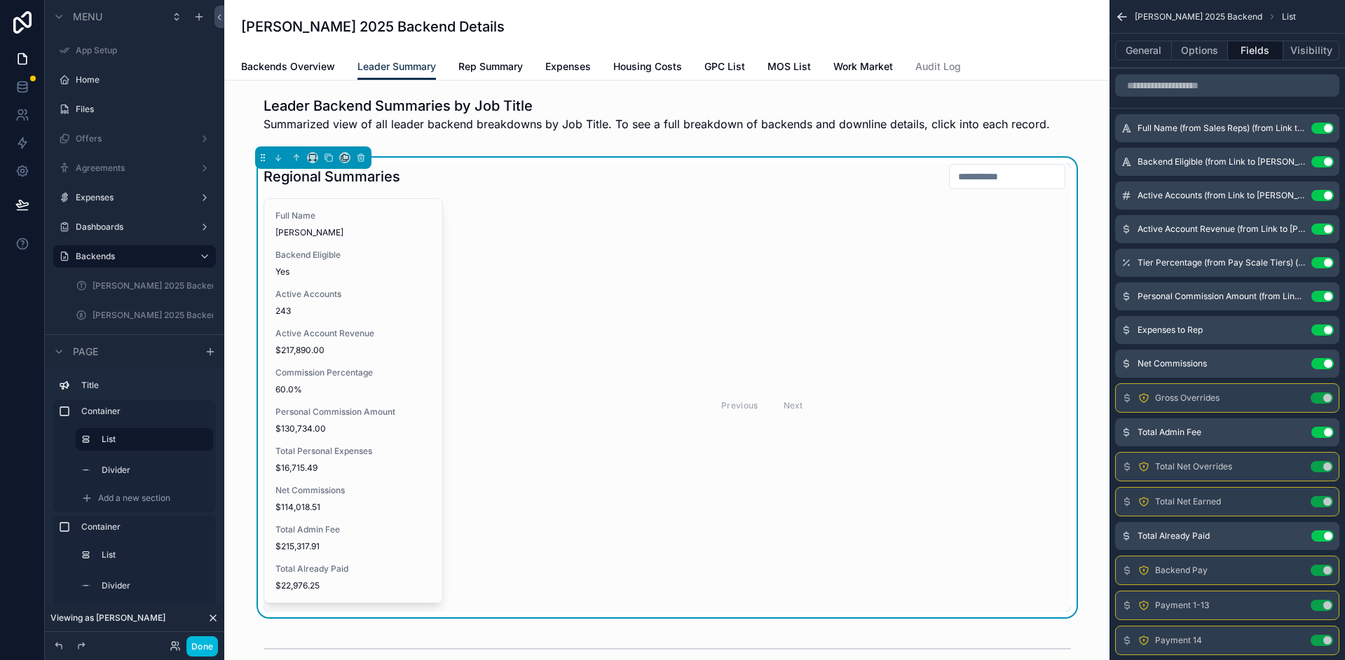
scroll to position [10, 0]
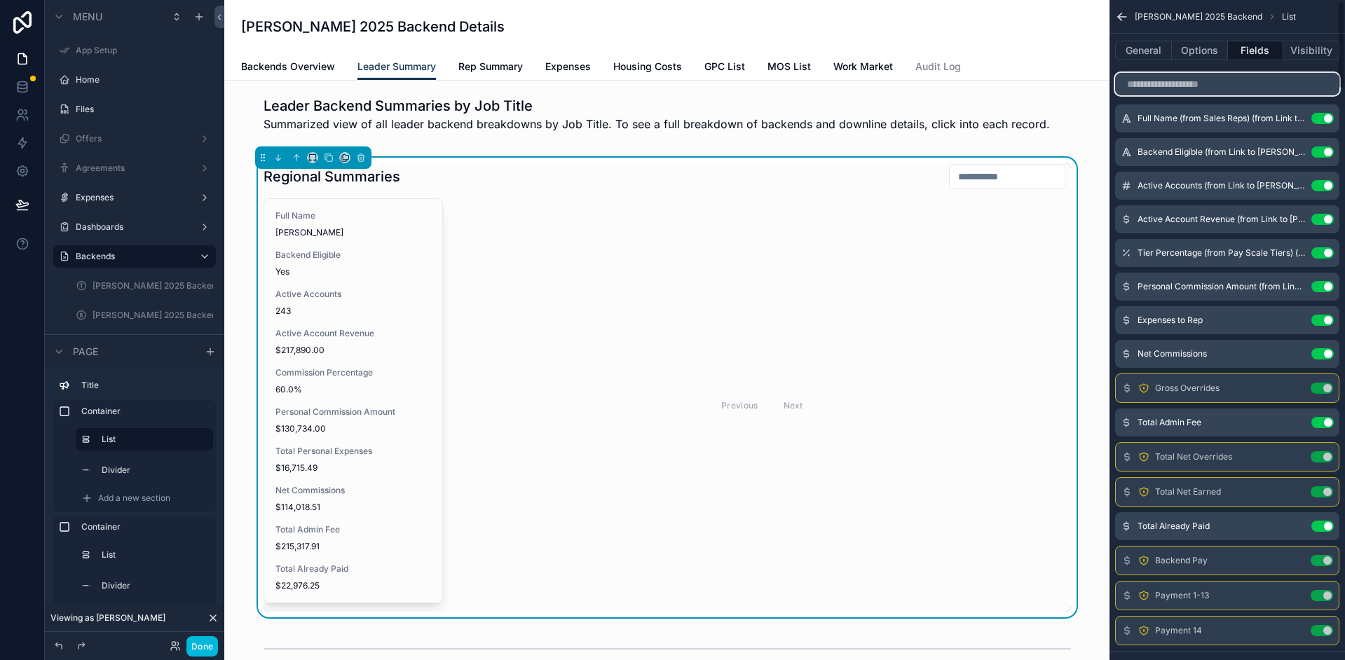
click at [1217, 76] on input "scrollable content" at bounding box center [1227, 84] width 224 height 22
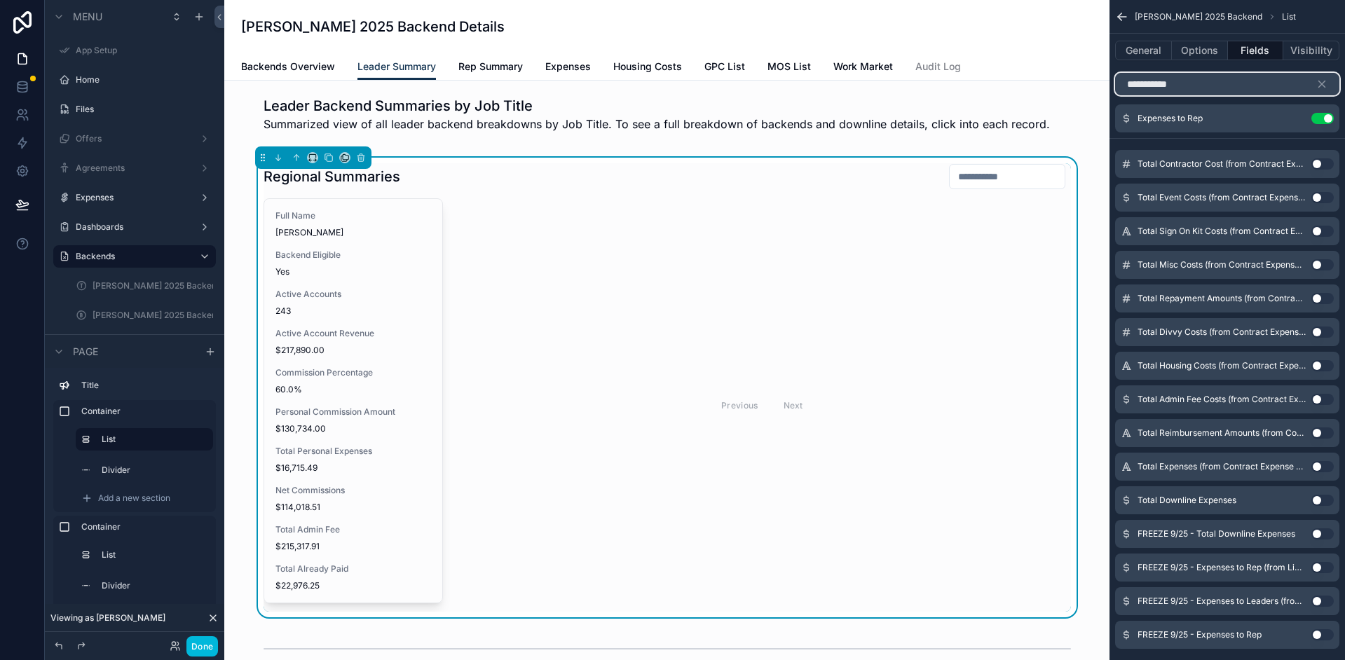
scroll to position [0, 0]
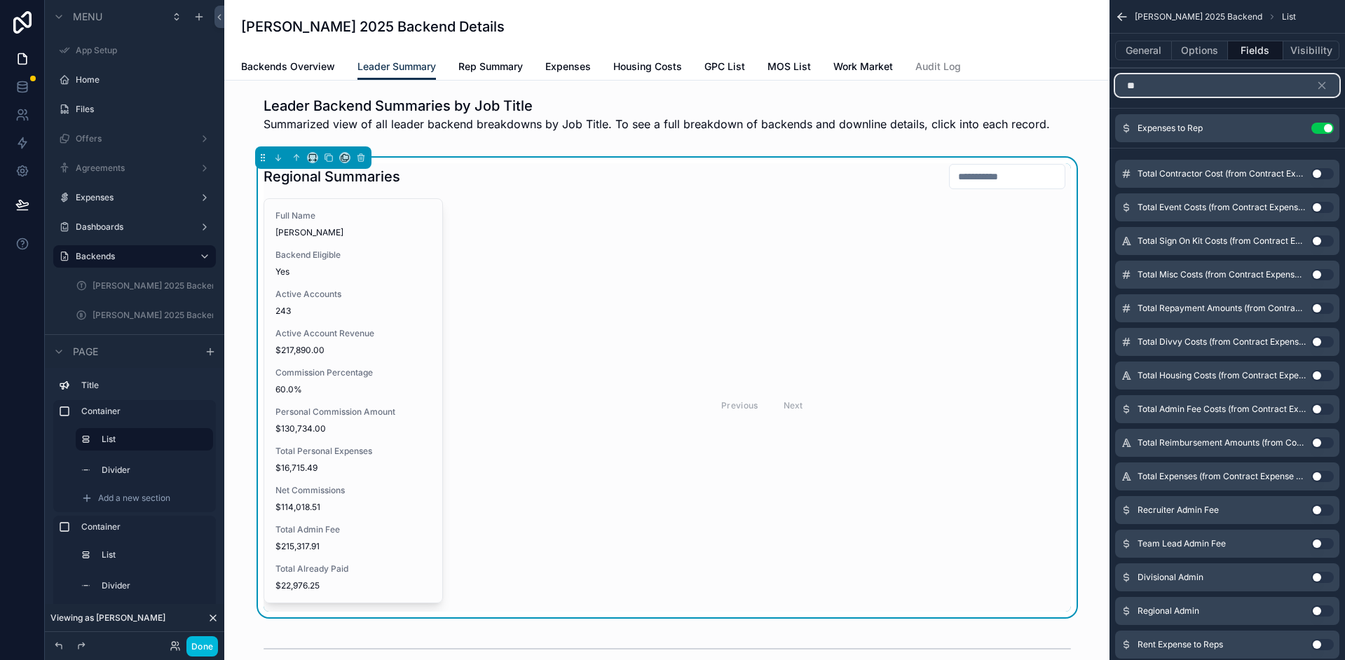
type input "**"
click at [196, 648] on button "Done" at bounding box center [202, 646] width 32 height 20
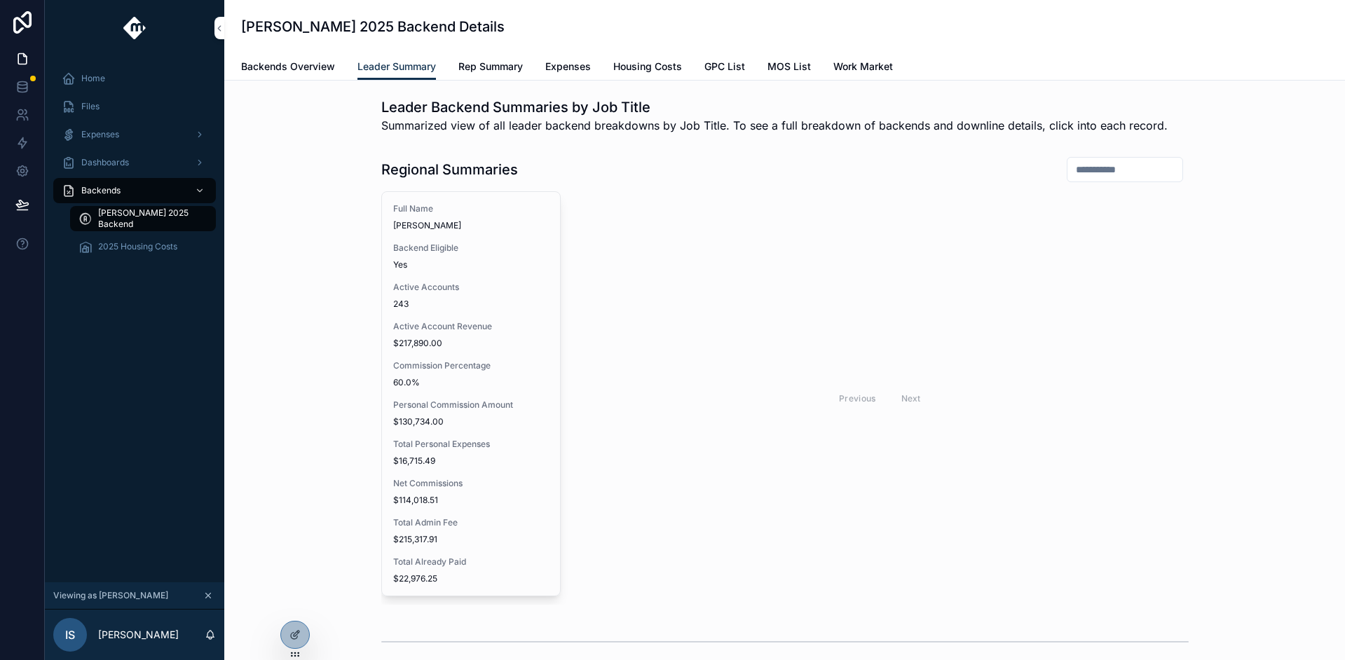
scroll to position [133, 0]
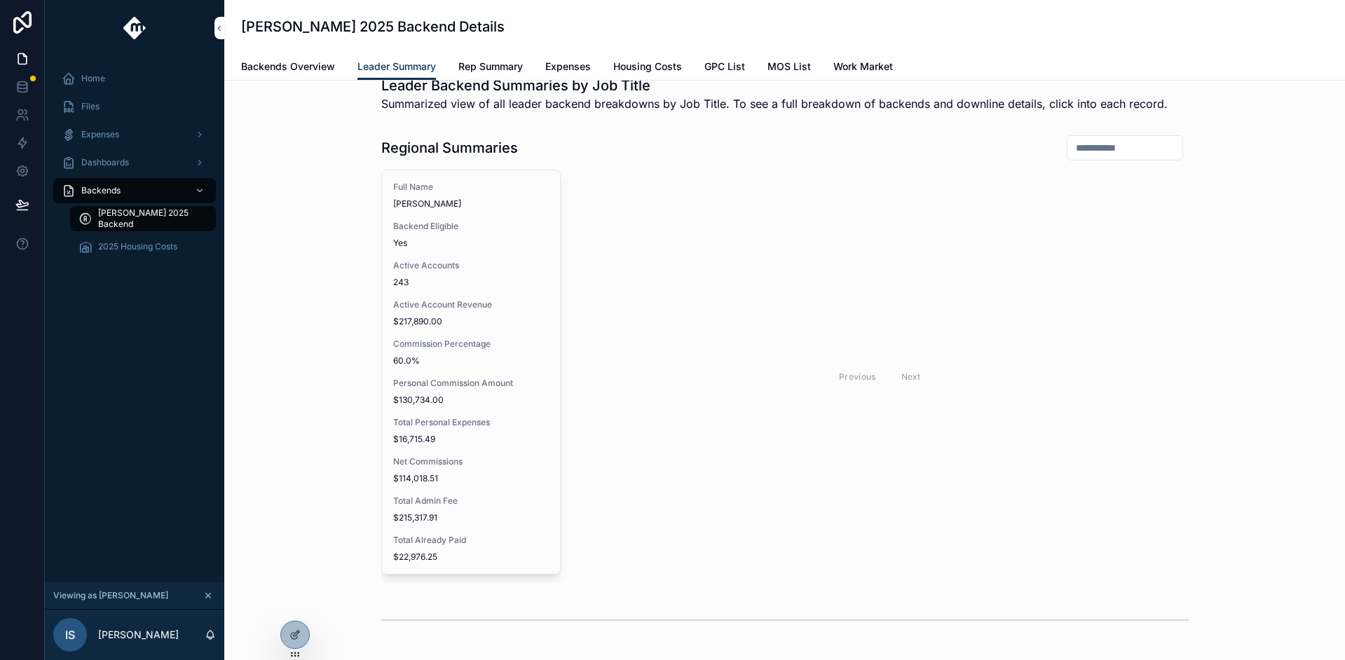
scroll to position [0, 0]
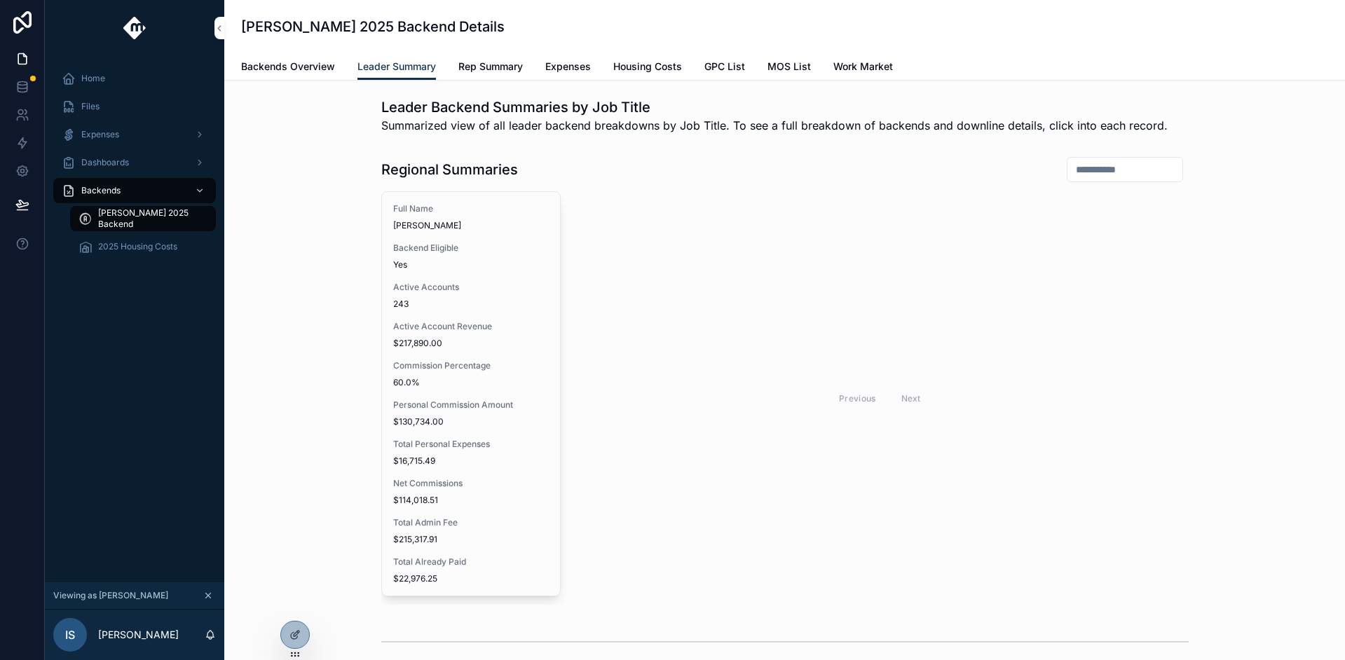
click at [426, 290] on span "Active Accounts" at bounding box center [471, 287] width 156 height 11
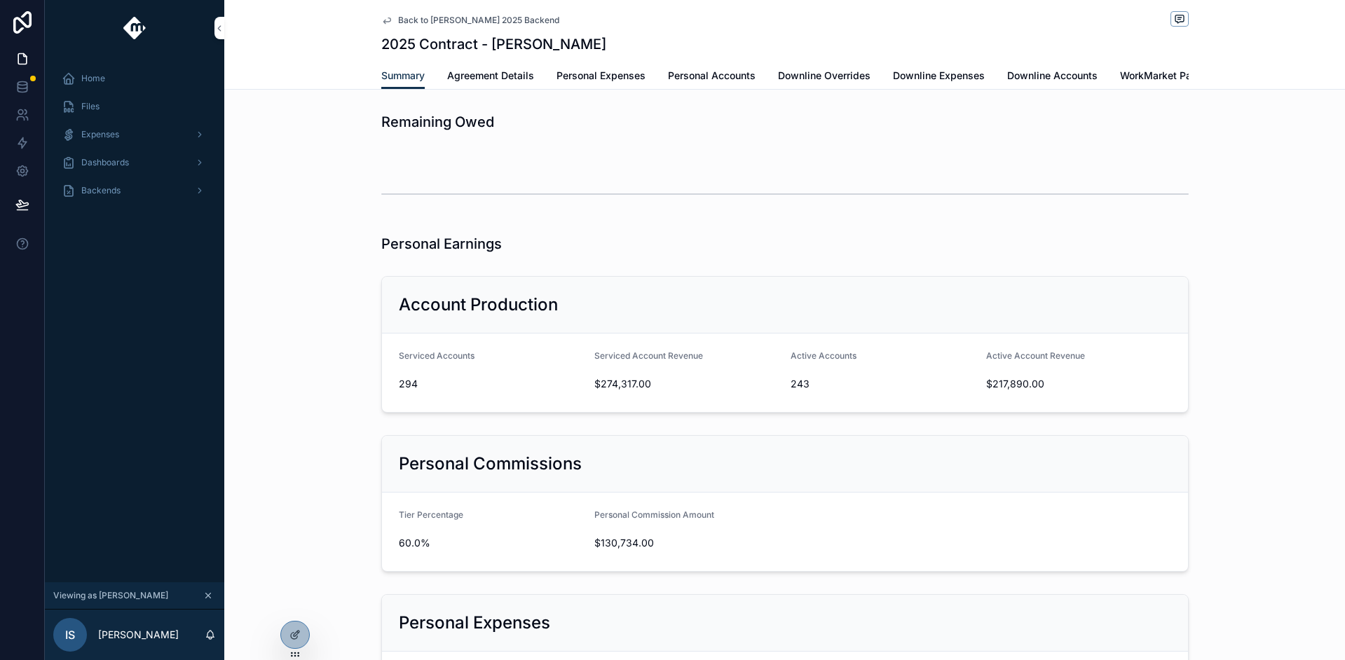
click at [398, 22] on span "Back to Isaac Smith 2025 Backend" at bounding box center [478, 20] width 161 height 11
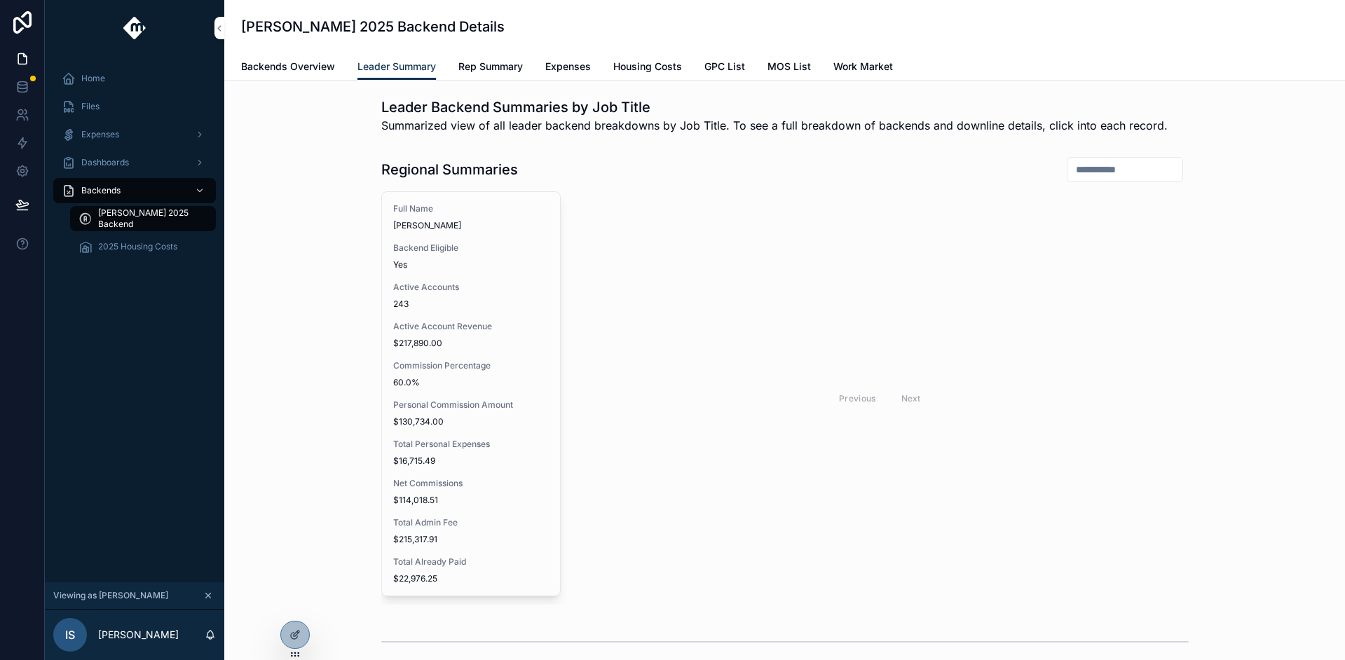
click at [206, 596] on icon "scrollable content" at bounding box center [208, 596] width 10 height 10
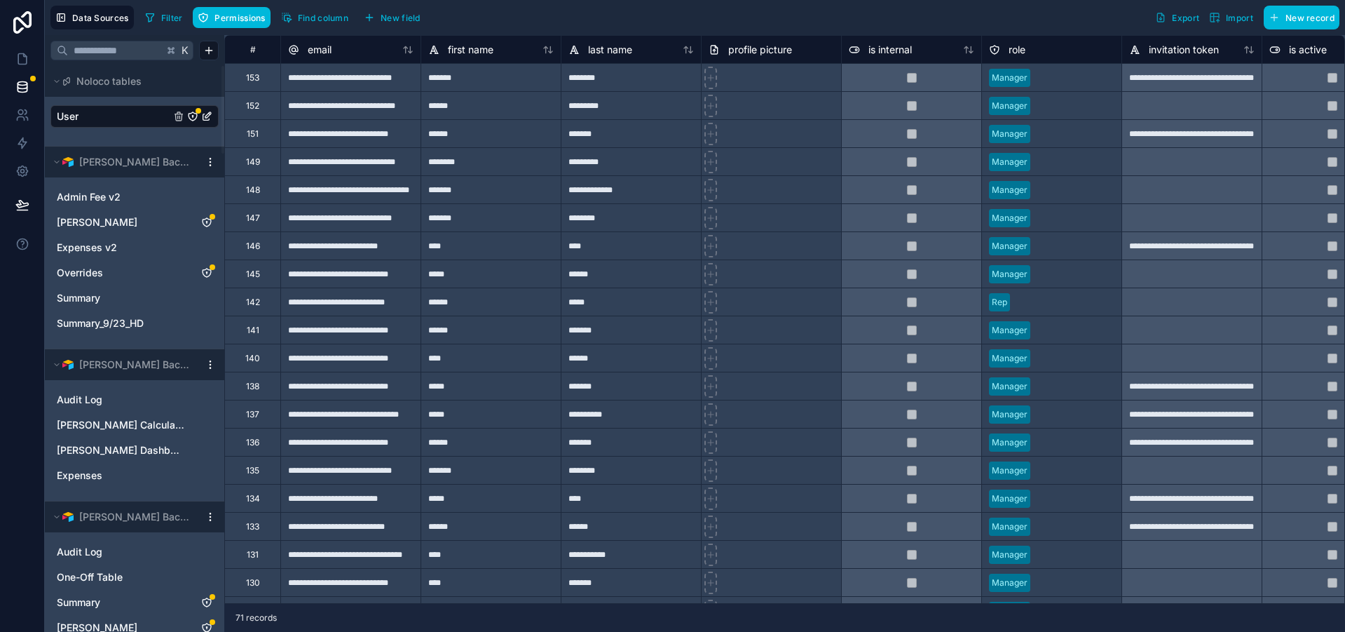
click at [102, 117] on link "User" at bounding box center [114, 116] width 114 height 14
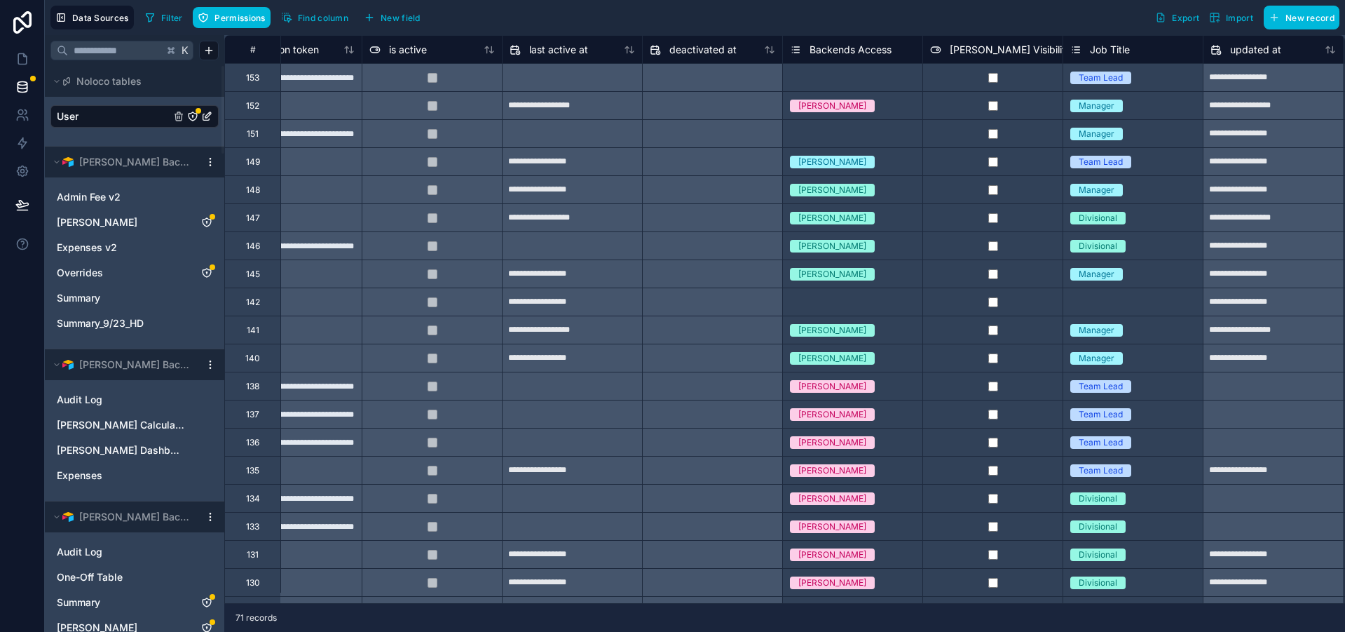
scroll to position [0, 980]
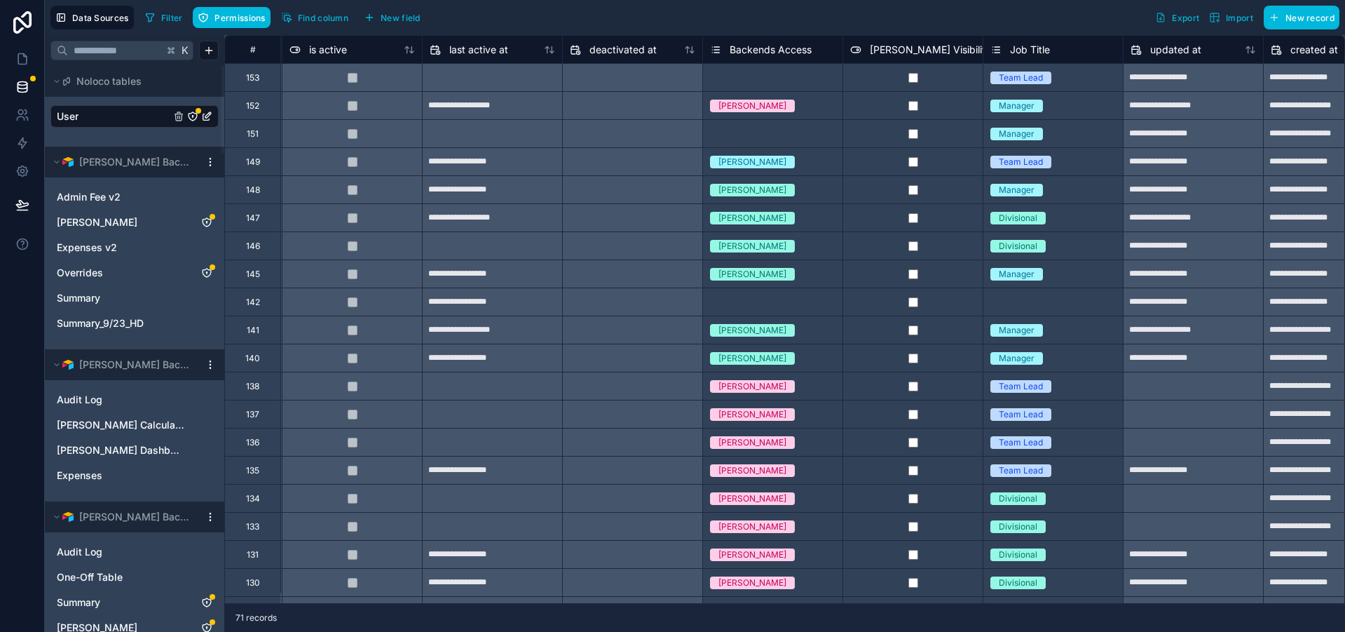
click at [772, 165] on div "[PERSON_NAME]" at bounding box center [772, 161] width 139 height 15
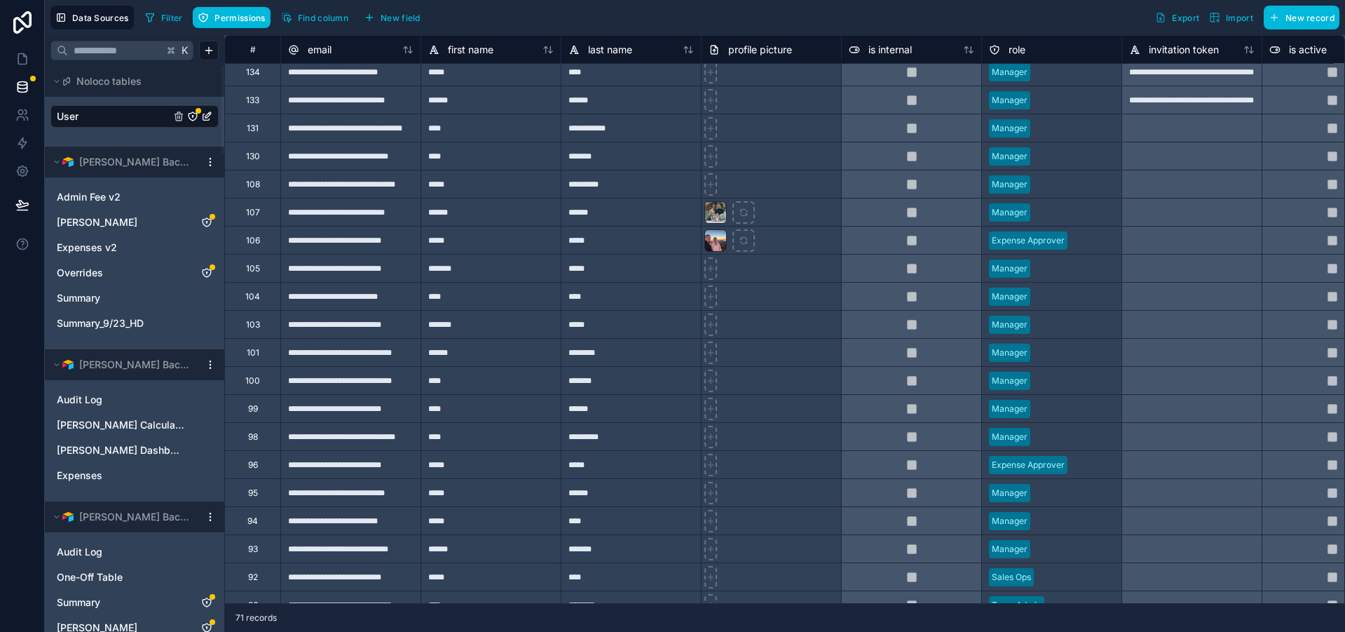
scroll to position [0, 0]
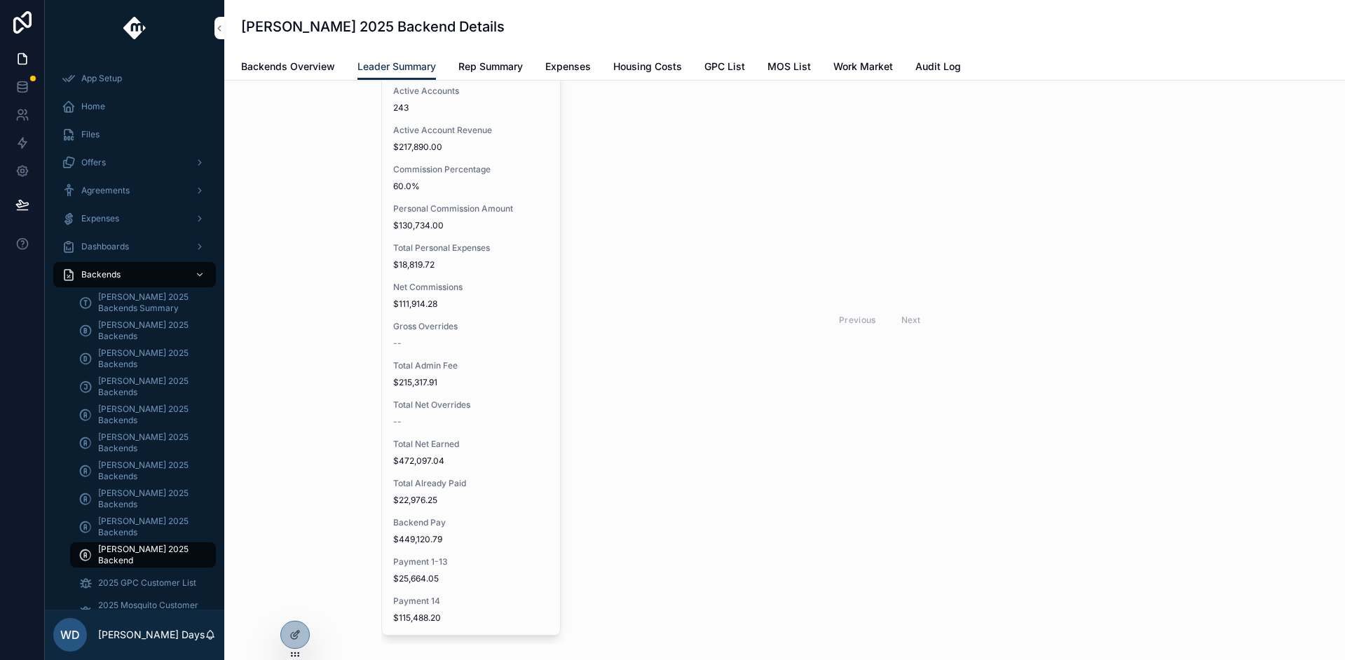
scroll to position [185, 0]
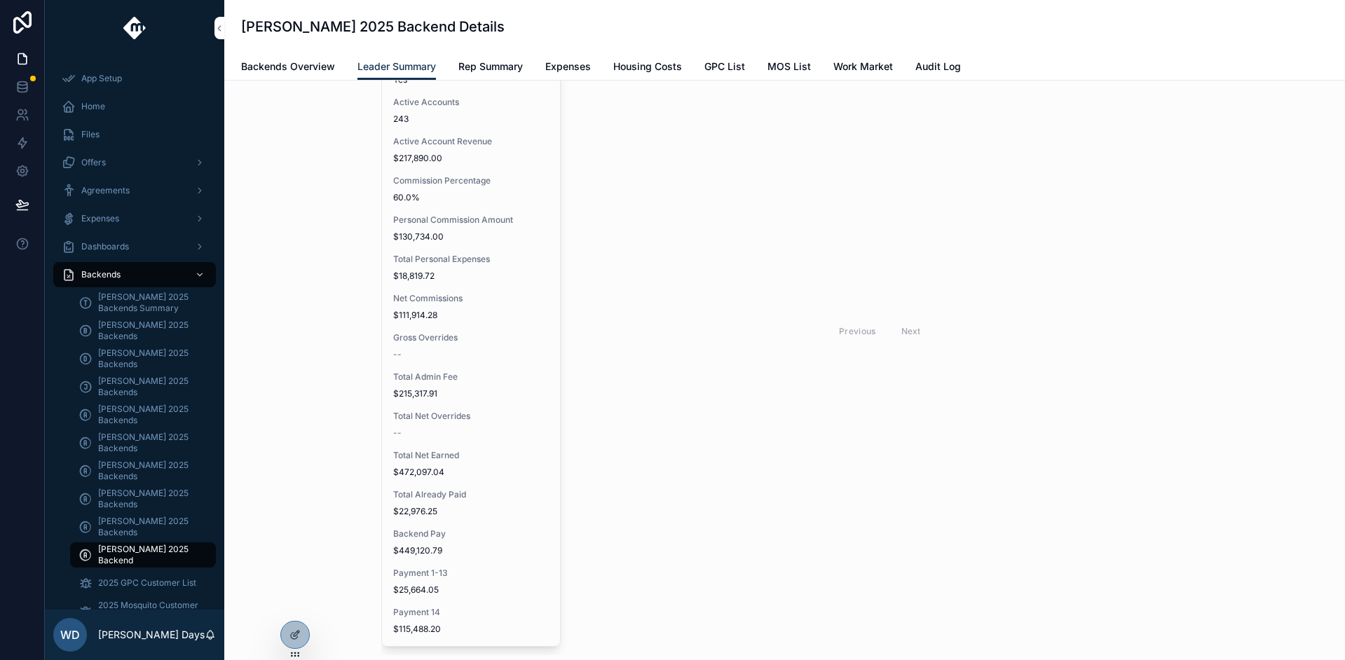
click at [297, 635] on icon at bounding box center [297, 634] width 6 height 6
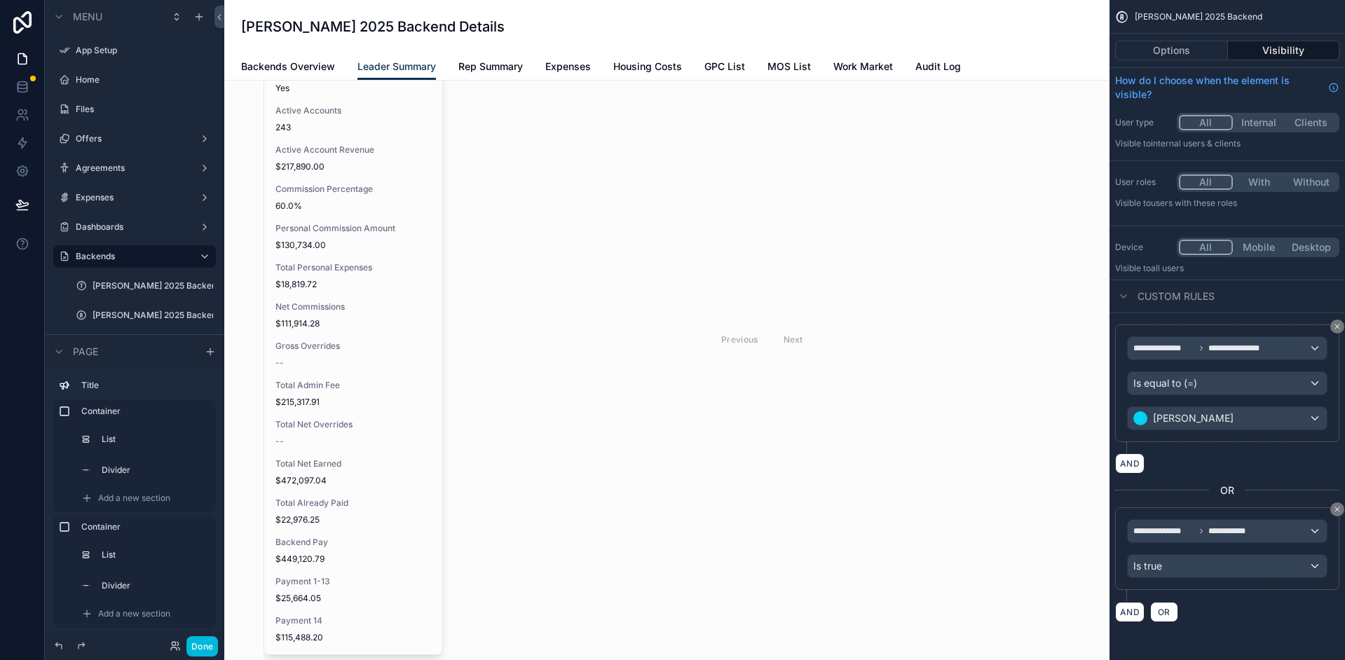
click at [369, 325] on div "scrollable content" at bounding box center [667, 349] width 863 height 767
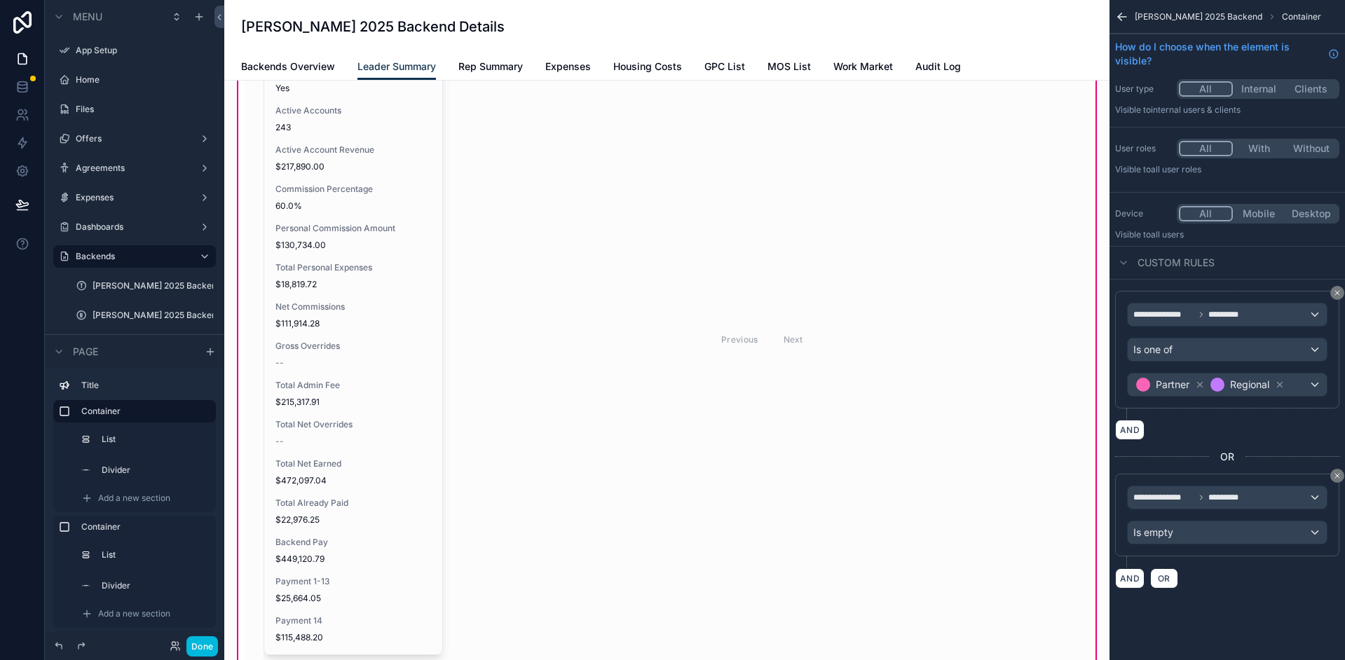
click at [341, 272] on div "scrollable content" at bounding box center [667, 321] width 846 height 695
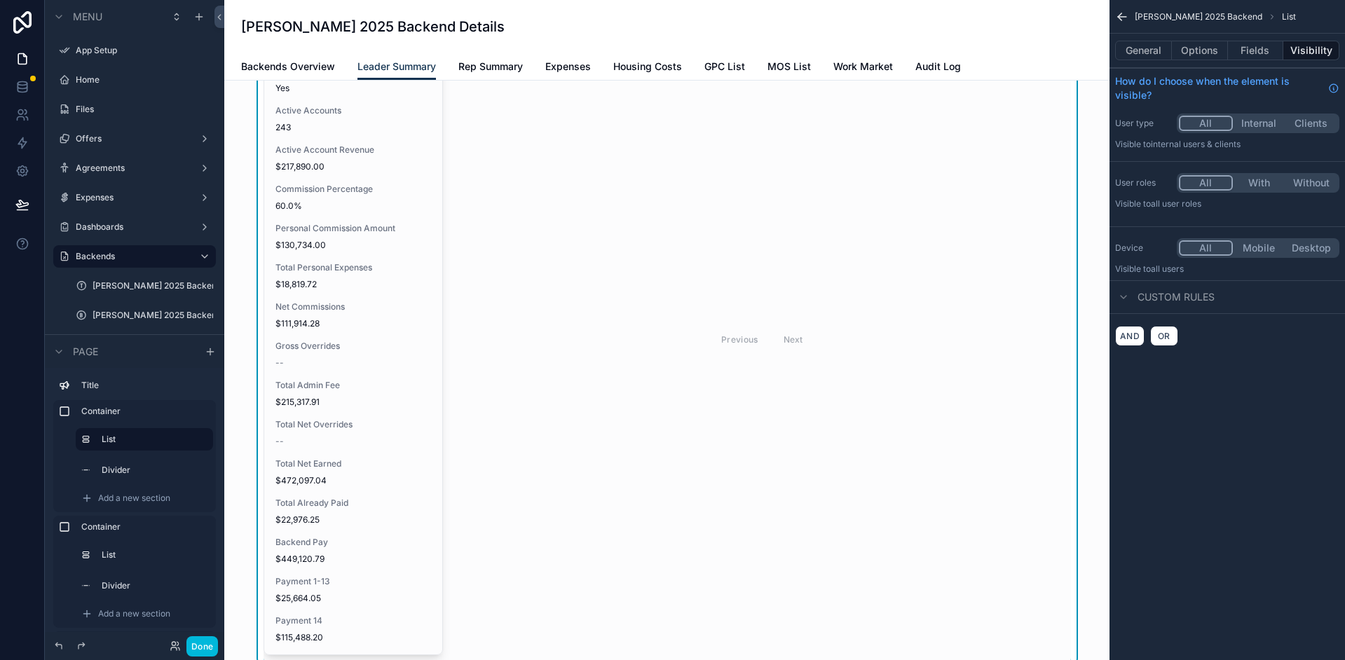
click at [1192, 46] on button "Options" at bounding box center [1200, 51] width 56 height 20
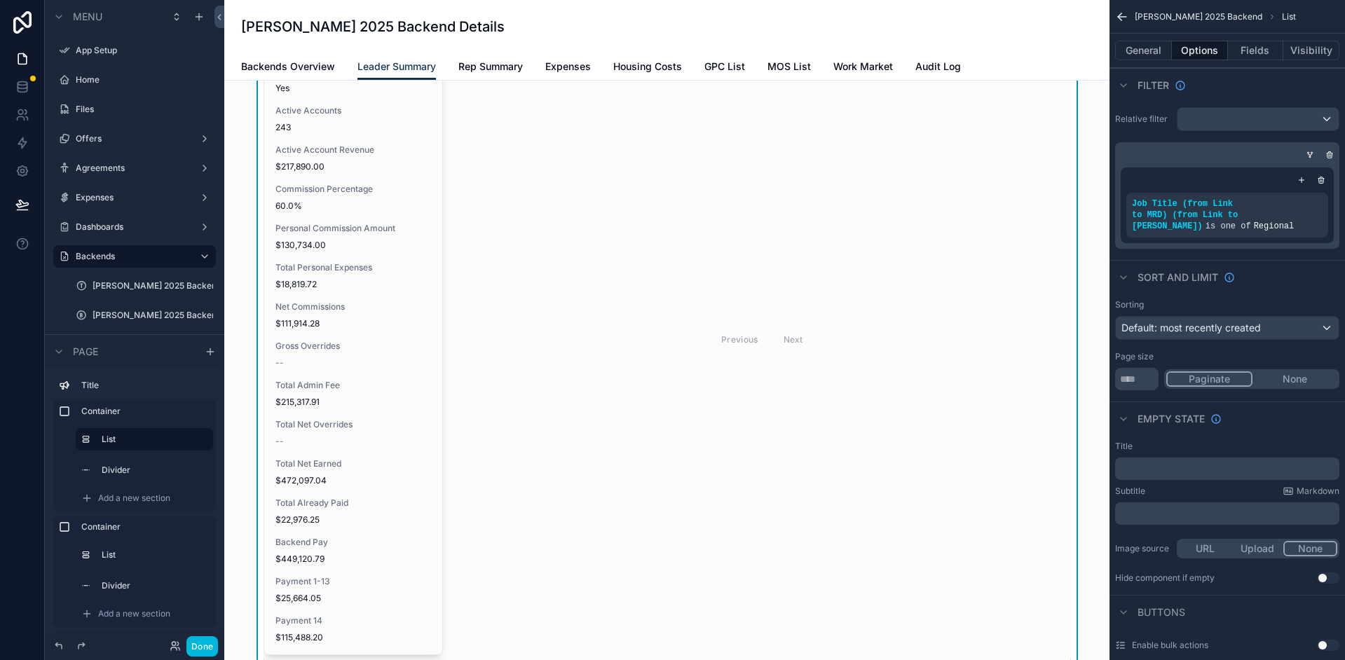
click at [1260, 54] on button "Fields" at bounding box center [1256, 51] width 56 height 20
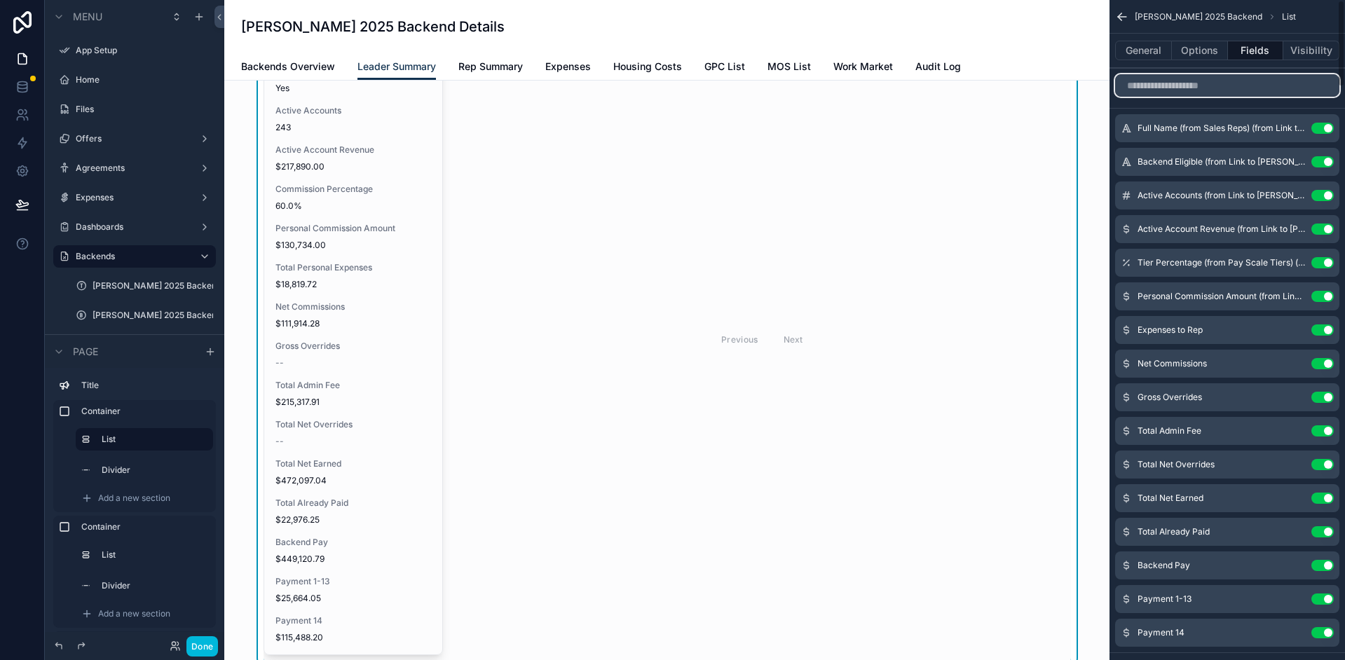
click at [1195, 90] on input "scrollable content" at bounding box center [1227, 85] width 224 height 22
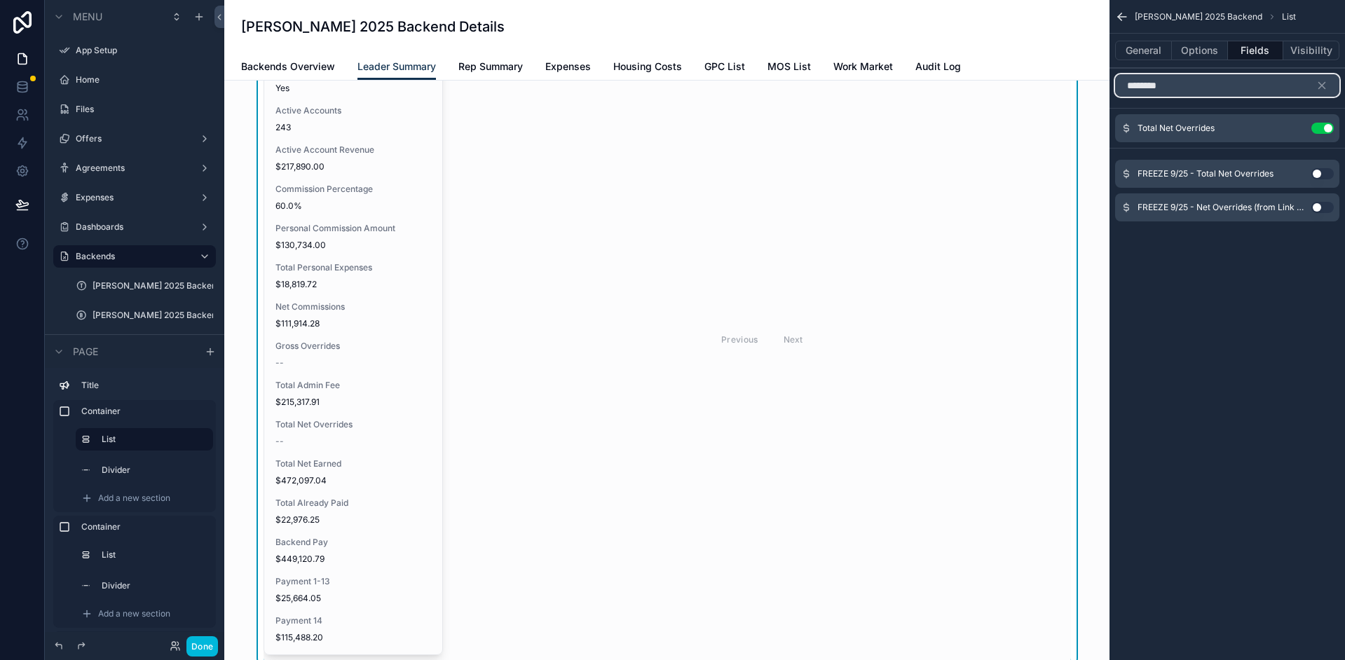
type input "********"
click at [1320, 132] on button "Use setting" at bounding box center [1323, 128] width 22 height 11
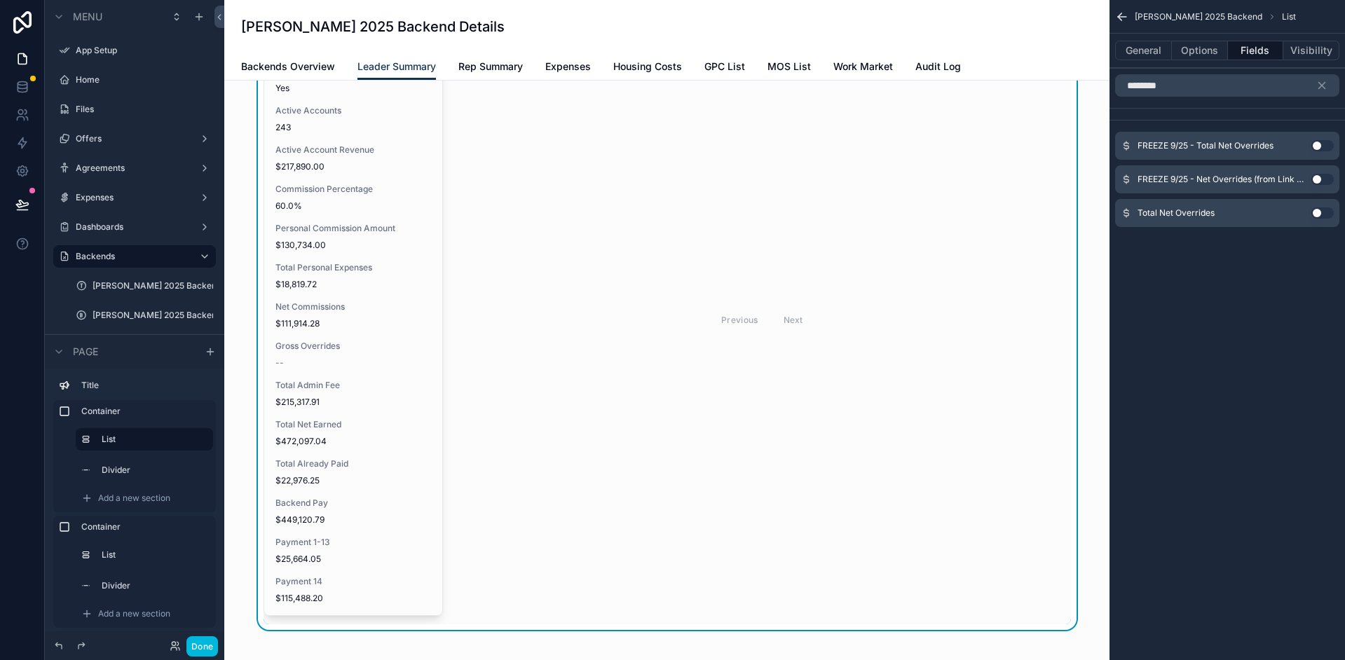
click at [1319, 148] on button "Use setting" at bounding box center [1323, 145] width 22 height 11
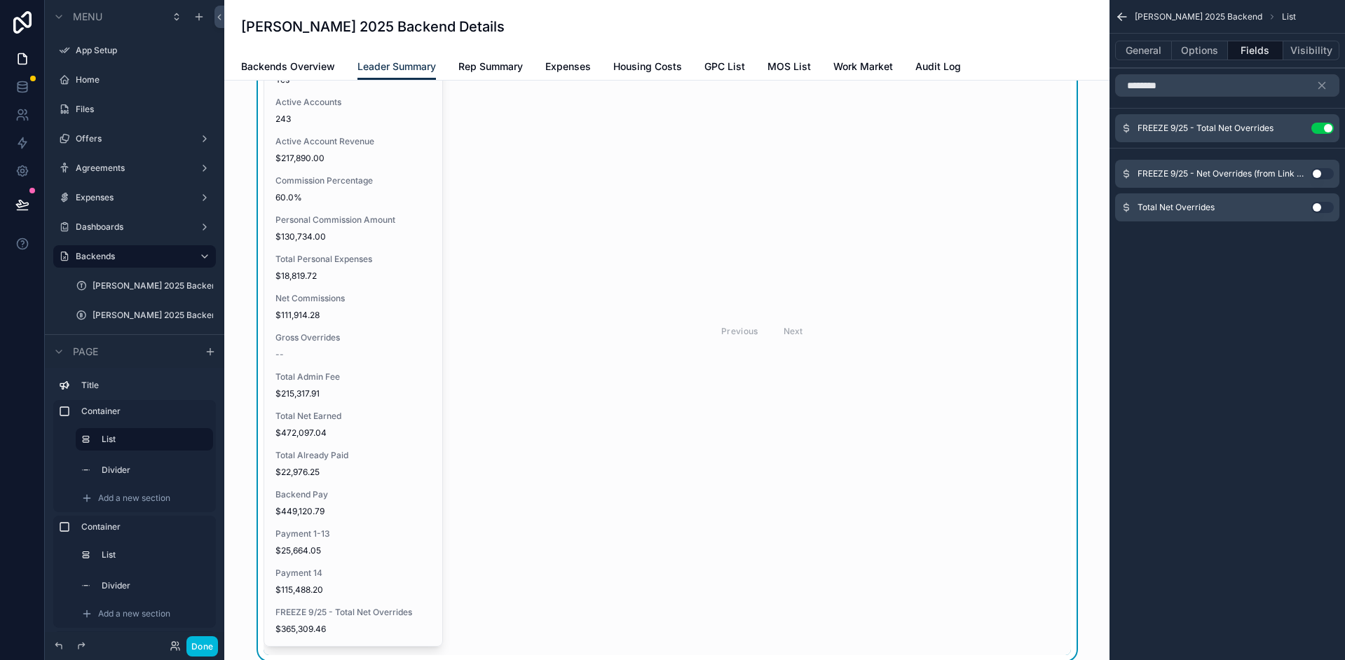
scroll to position [125, 0]
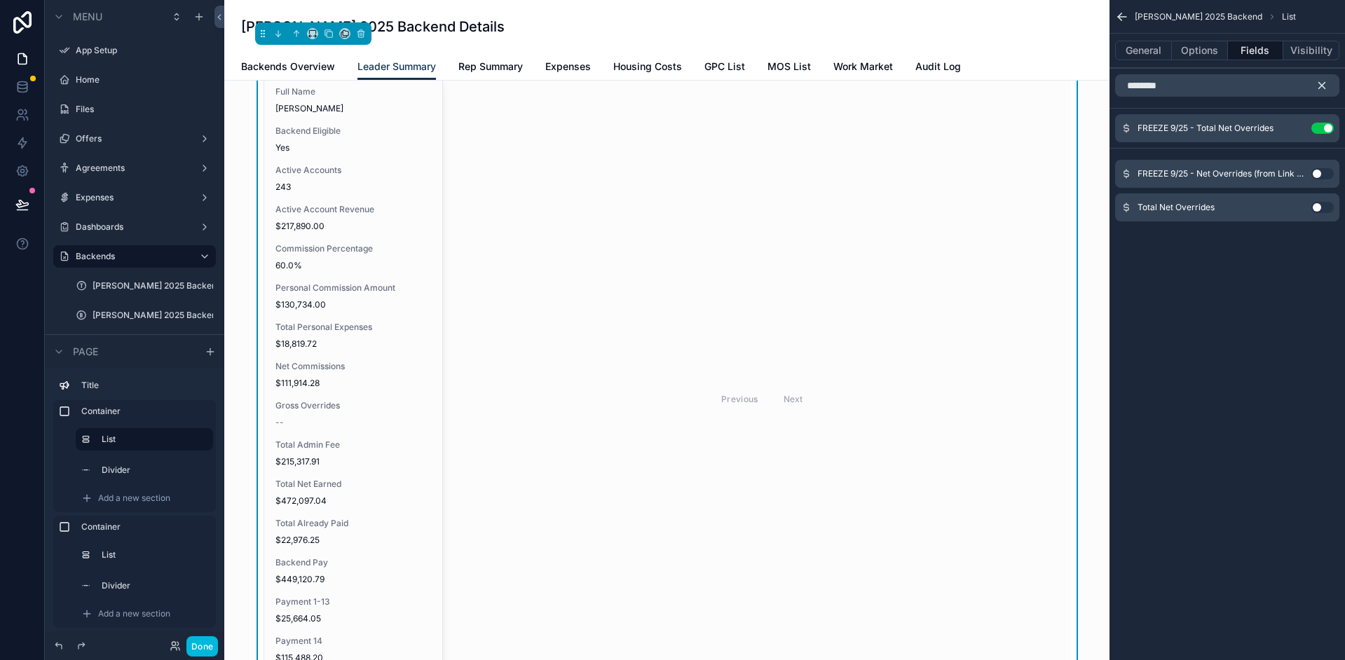
click at [1323, 86] on icon "scrollable content" at bounding box center [1322, 86] width 6 height 6
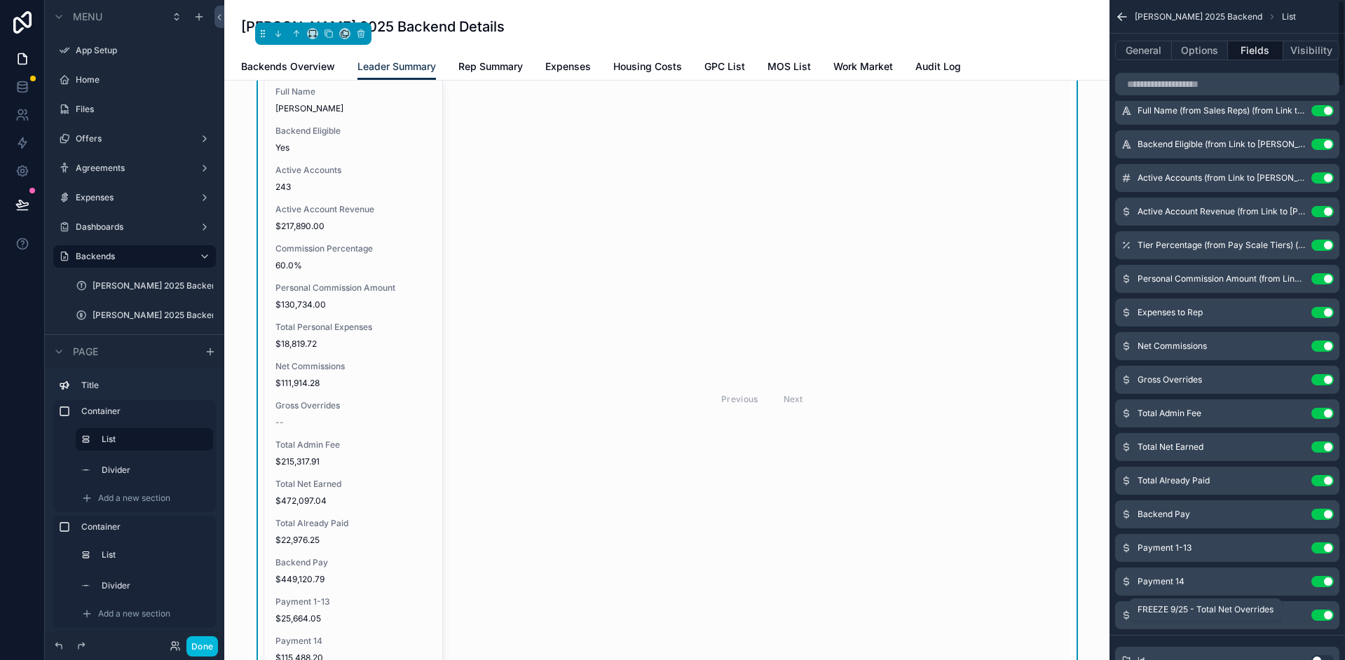
scroll to position [4, 0]
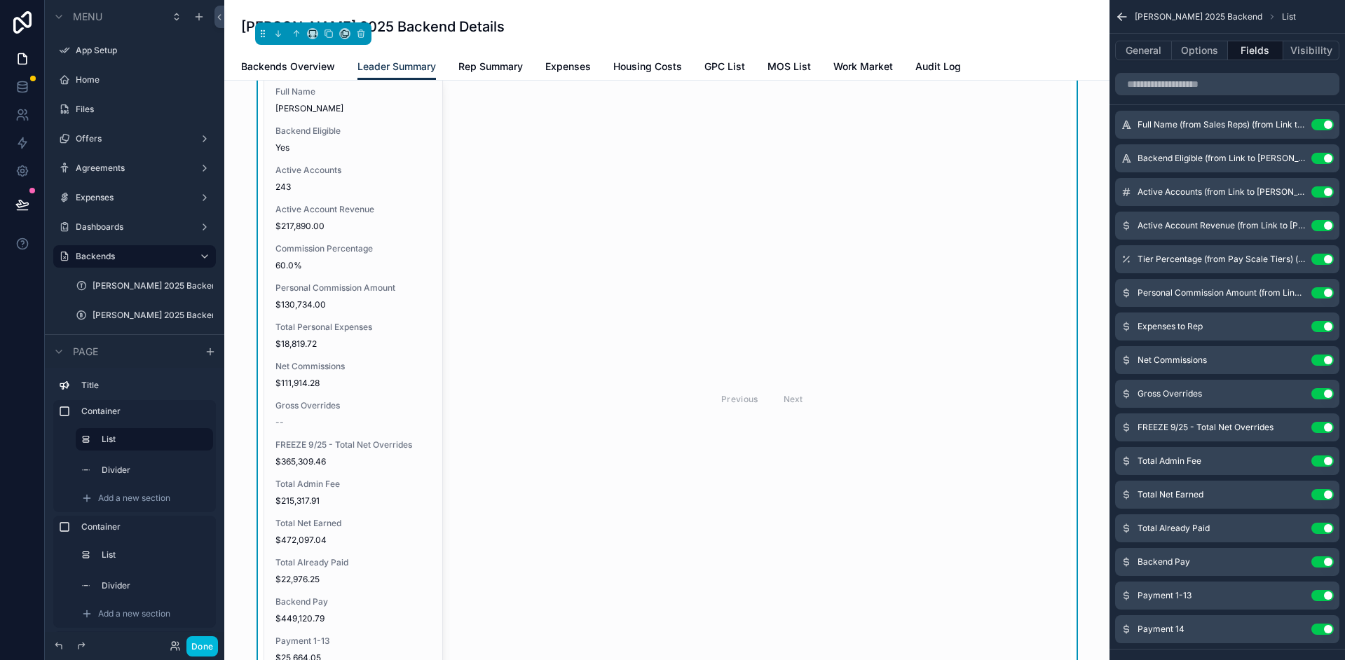
click at [1324, 395] on button "Use setting" at bounding box center [1323, 393] width 22 height 11
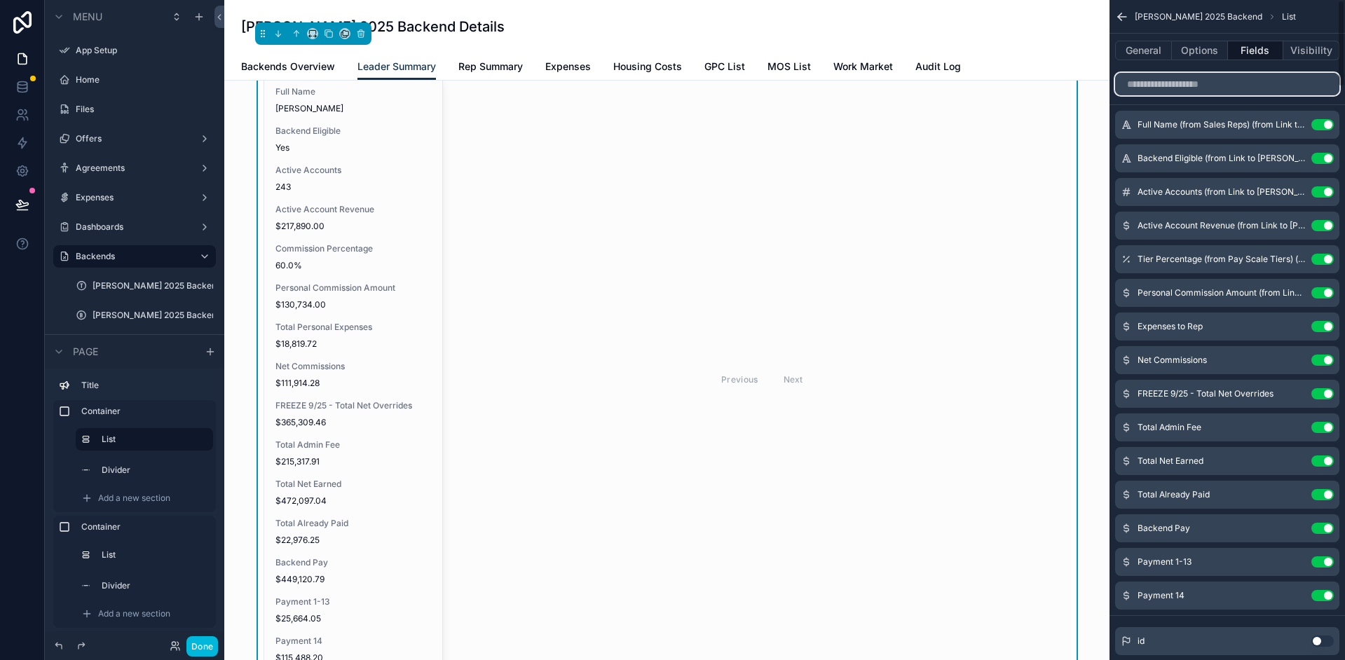
click at [1194, 95] on input "scrollable content" at bounding box center [1227, 84] width 224 height 22
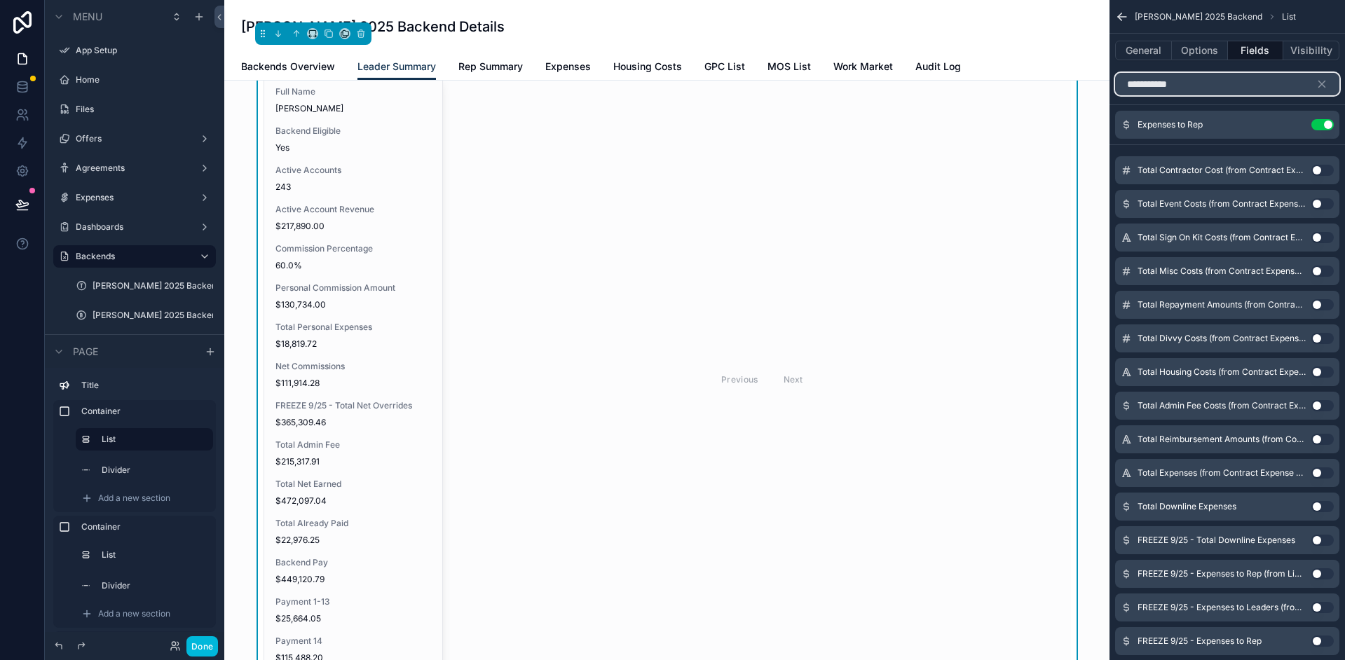
scroll to position [0, 0]
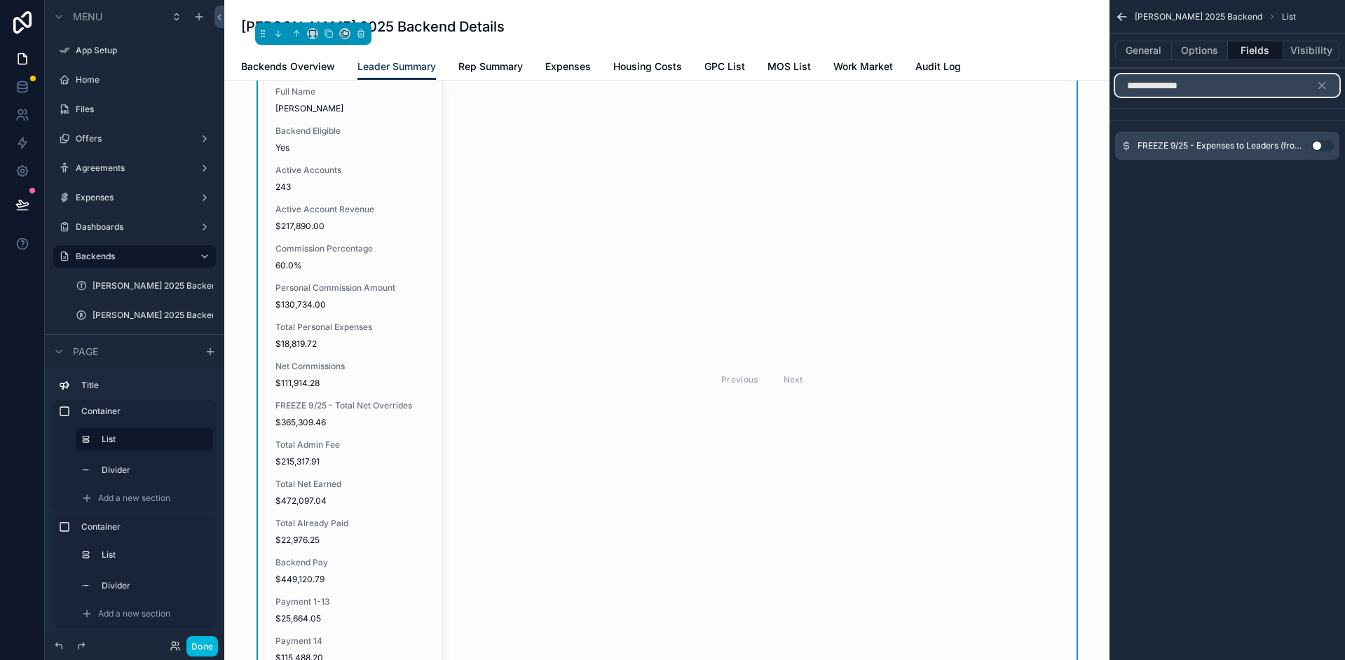
type input "**********"
click at [1323, 148] on button "Use setting" at bounding box center [1323, 145] width 22 height 11
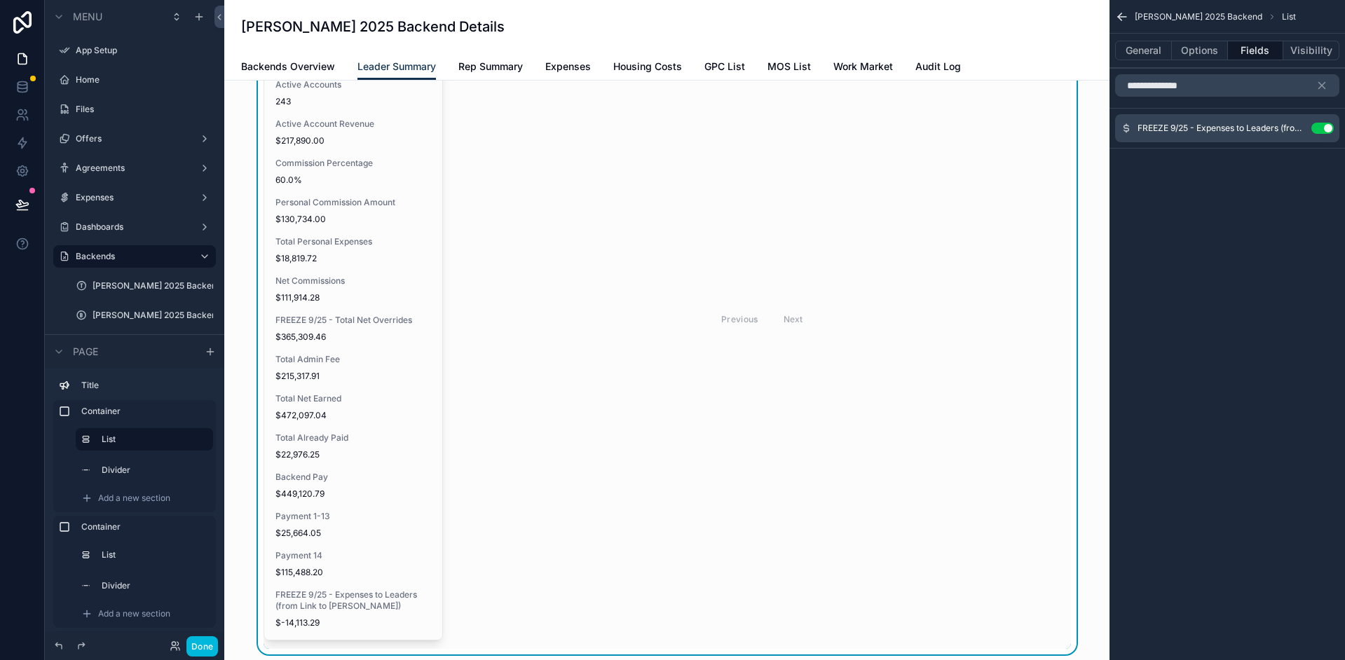
scroll to position [209, 0]
click at [1330, 85] on button "scrollable content" at bounding box center [1328, 85] width 24 height 22
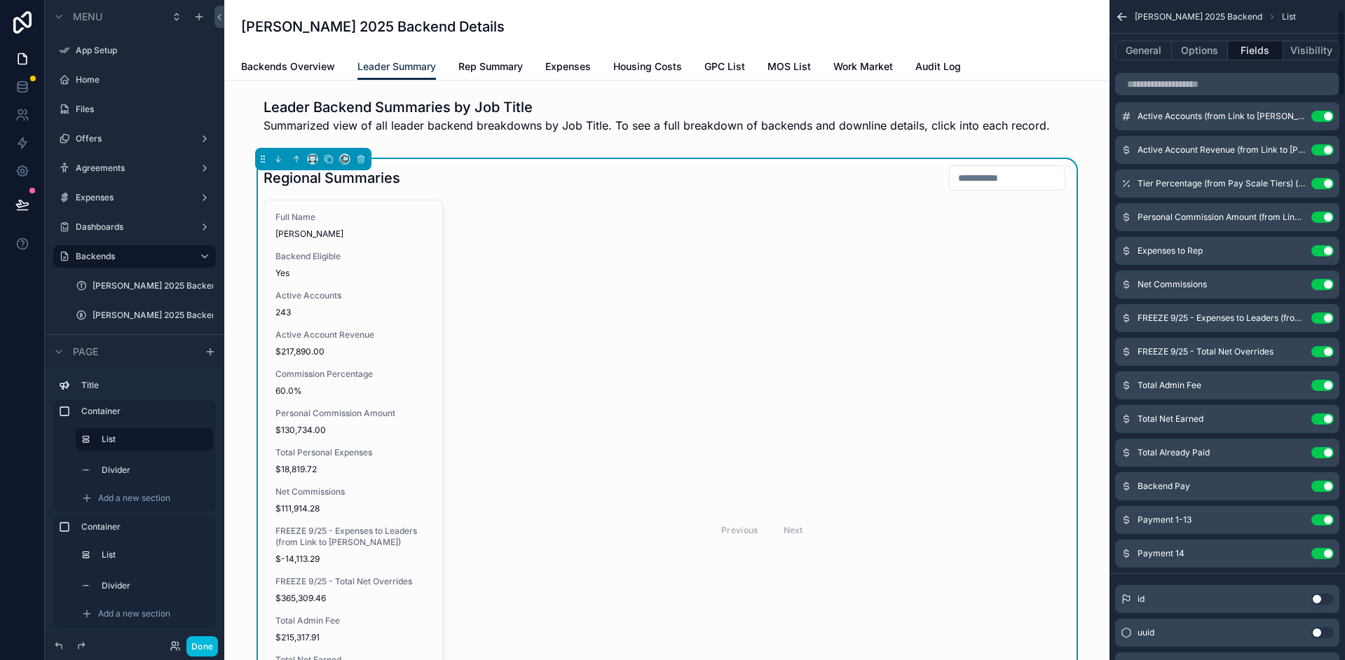
scroll to position [69, 0]
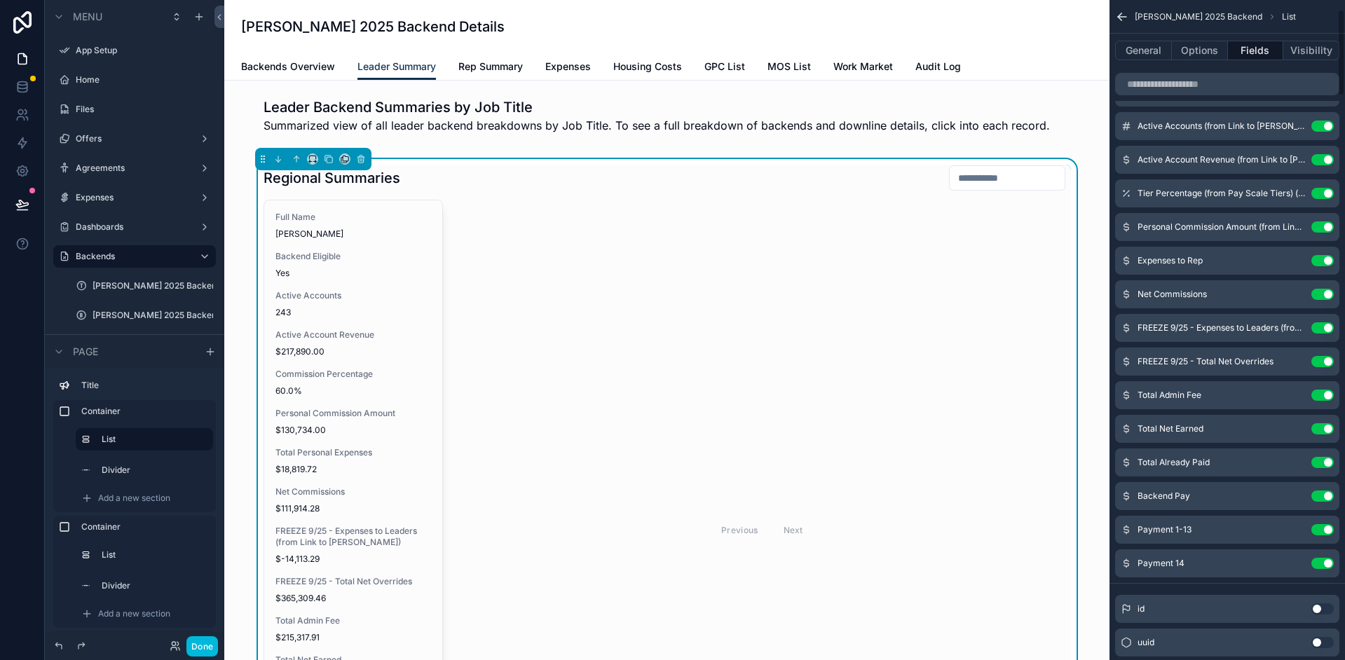
click at [1327, 324] on button "Use setting" at bounding box center [1323, 327] width 22 height 11
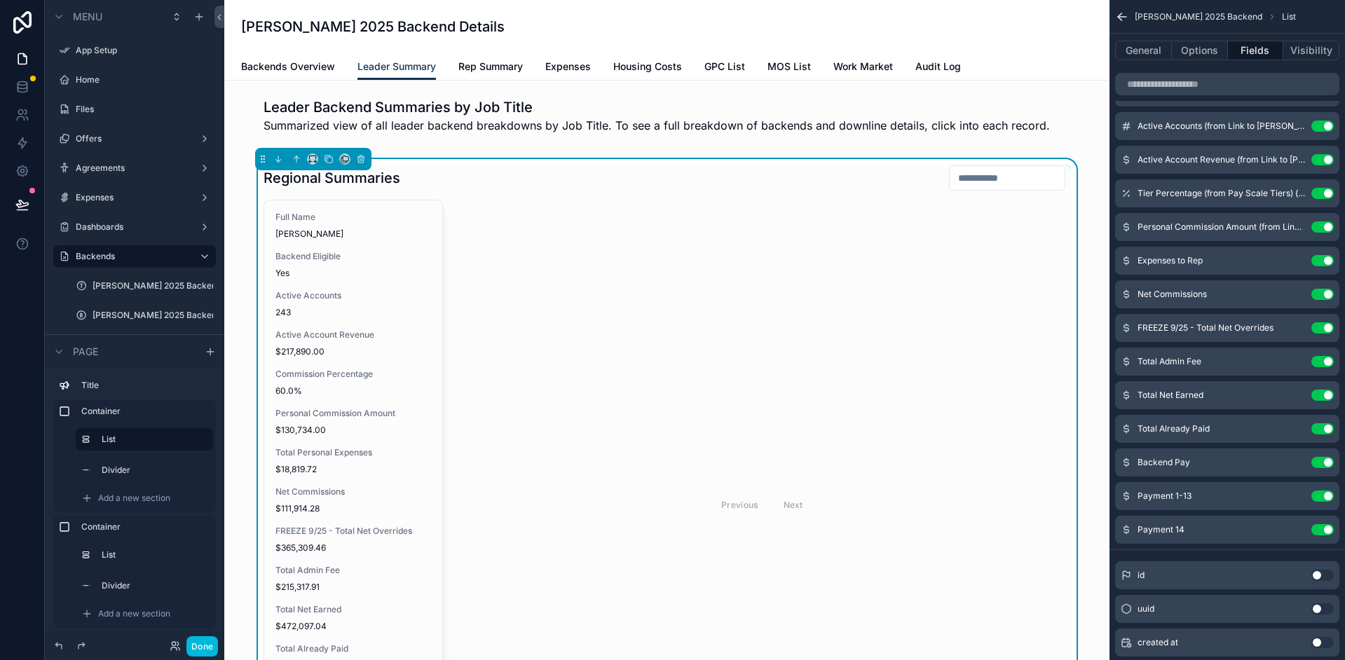
click at [1326, 327] on button "Use setting" at bounding box center [1323, 327] width 22 height 11
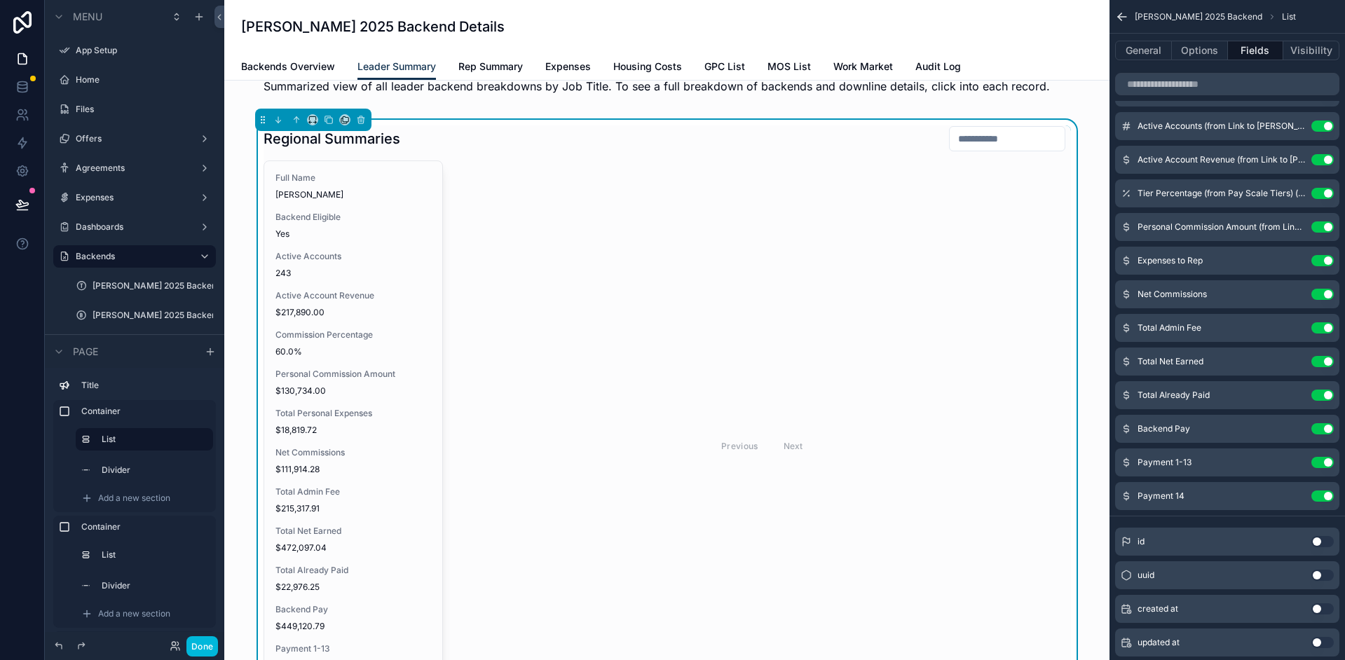
scroll to position [85, 0]
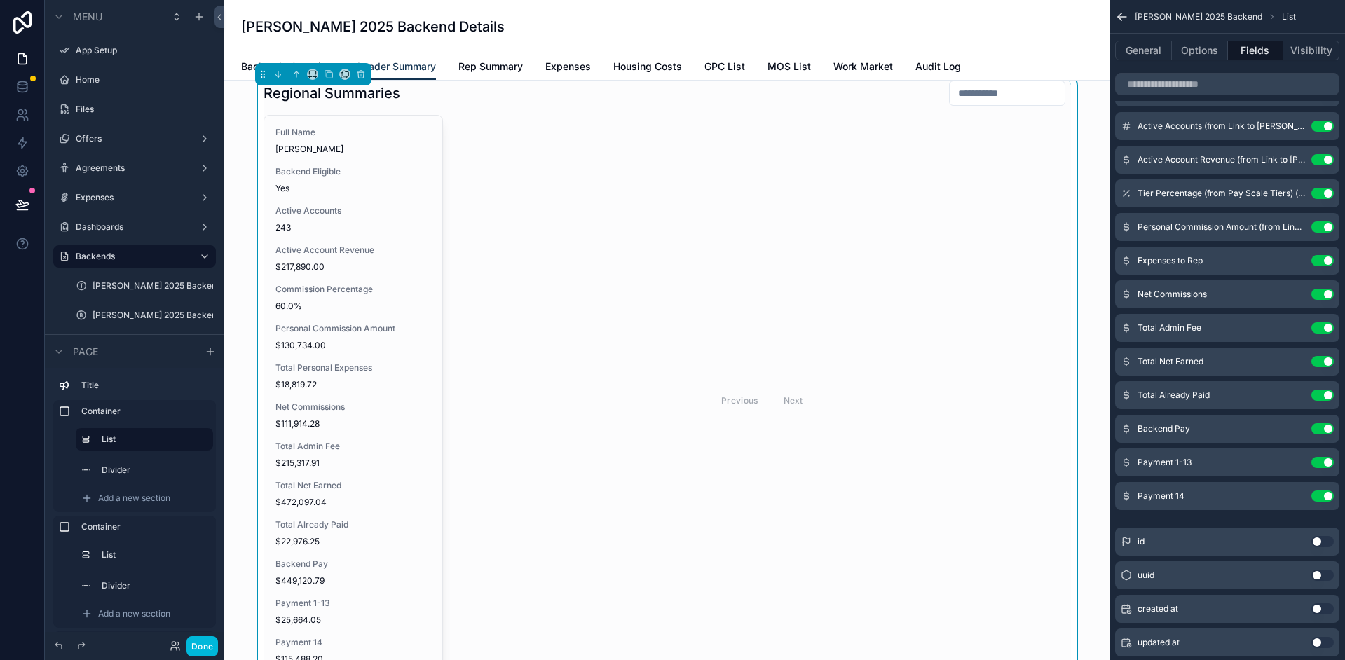
click at [847, 241] on div "Previous Next" at bounding box center [762, 400] width 617 height 571
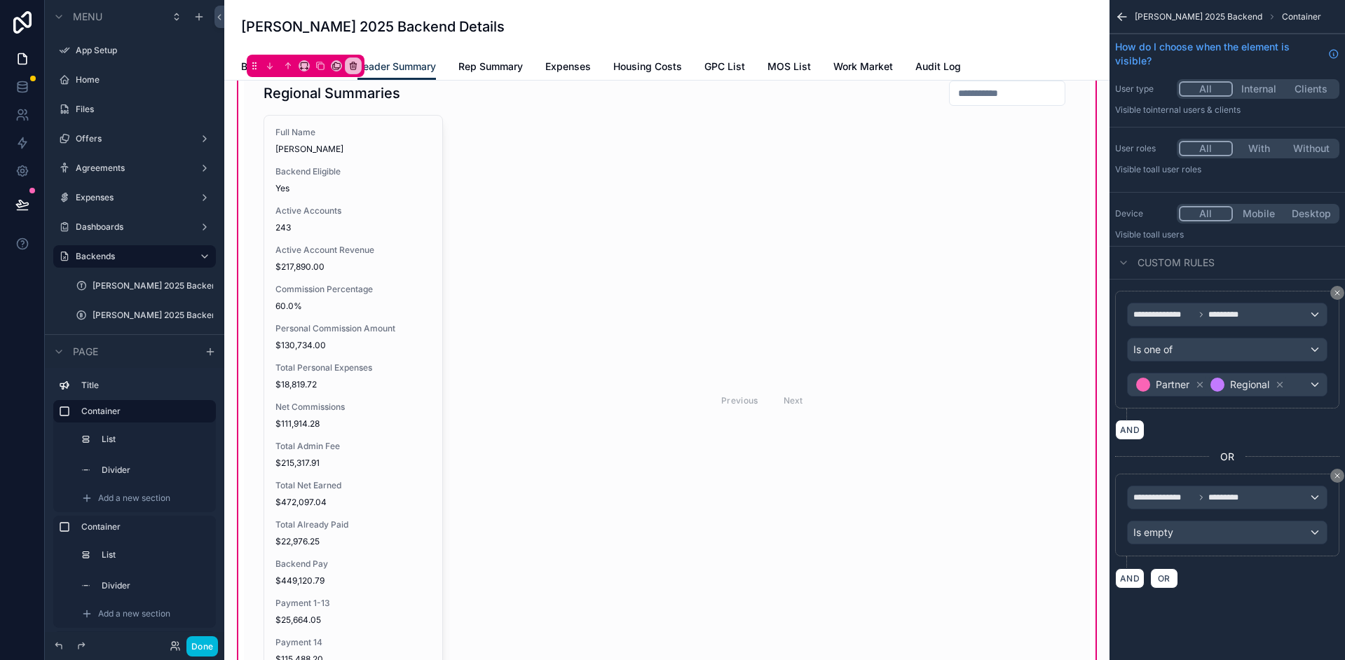
click at [559, 229] on div "scrollable content" at bounding box center [667, 382] width 846 height 617
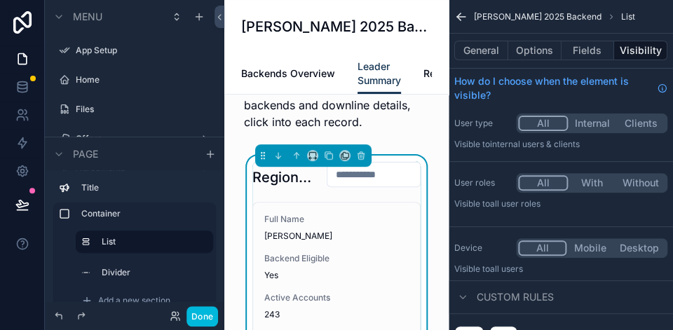
scroll to position [99, 0]
